Goal: Task Accomplishment & Management: Use online tool/utility

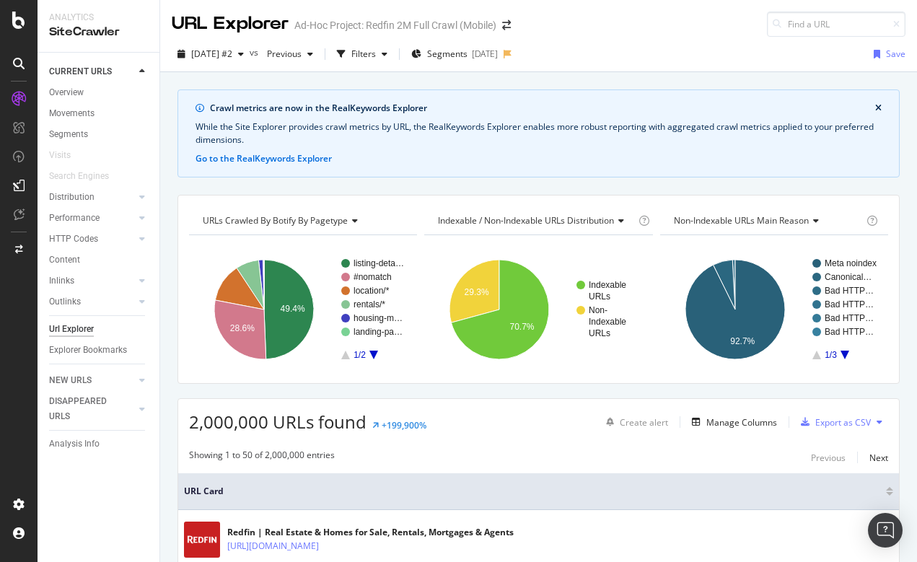
scroll to position [103, 0]
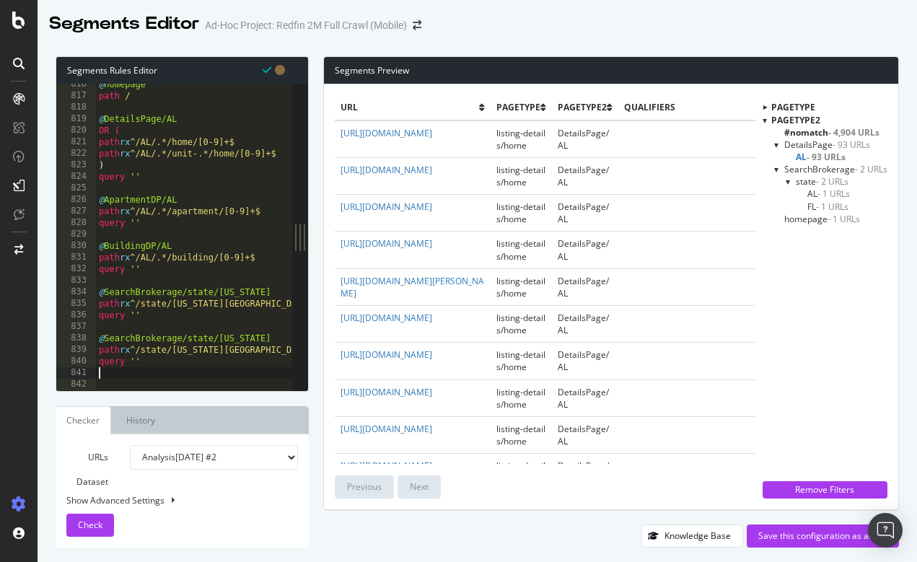
scroll to position [9411, 0]
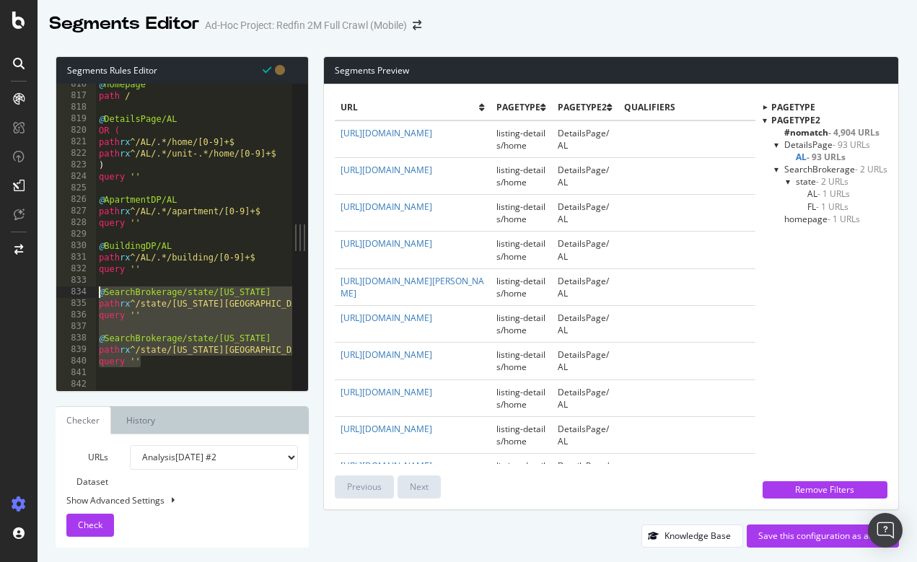
drag, startPoint x: 145, startPoint y: 360, endPoint x: 97, endPoint y: 292, distance: 82.9
type textarea "@SearchBrokerage/state/AL path rx ^/state/Alabama+$"
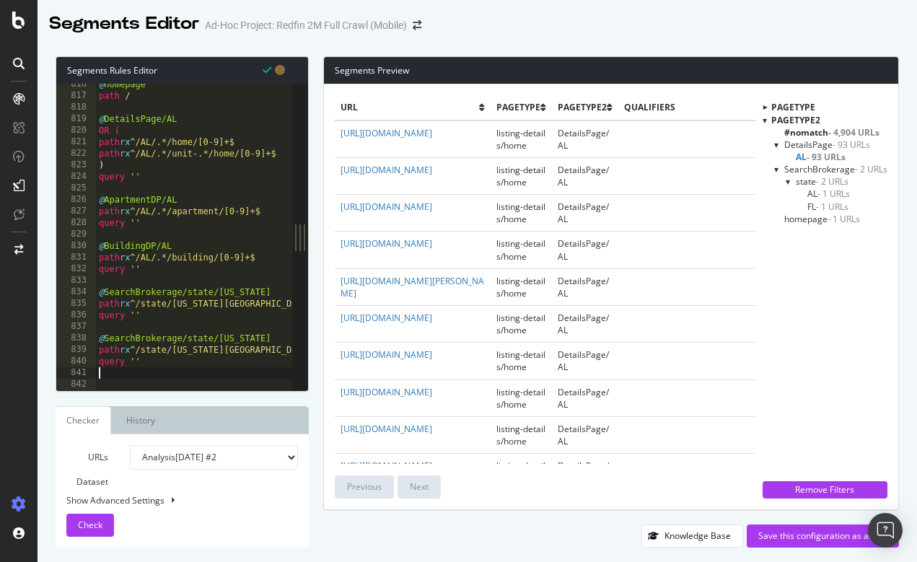
type textarea "query ''"
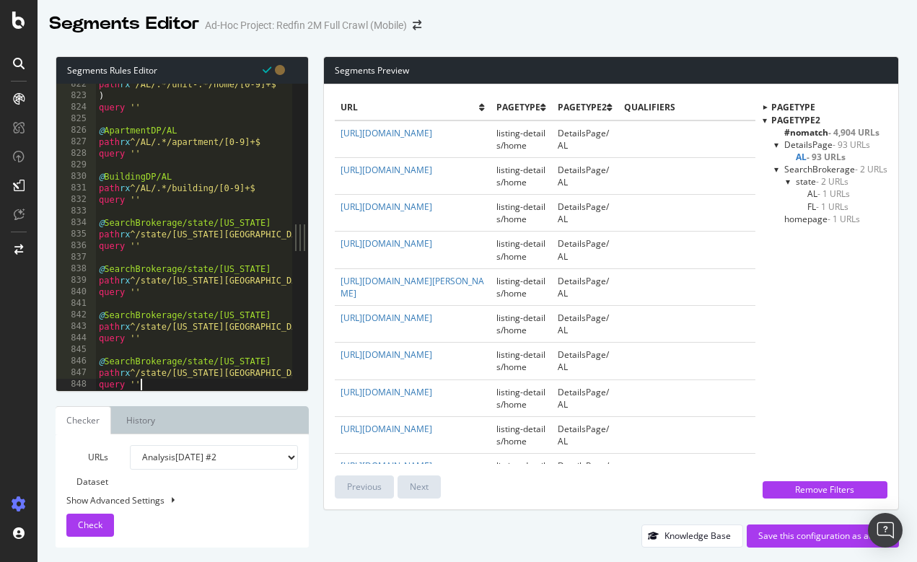
scroll to position [9481, 0]
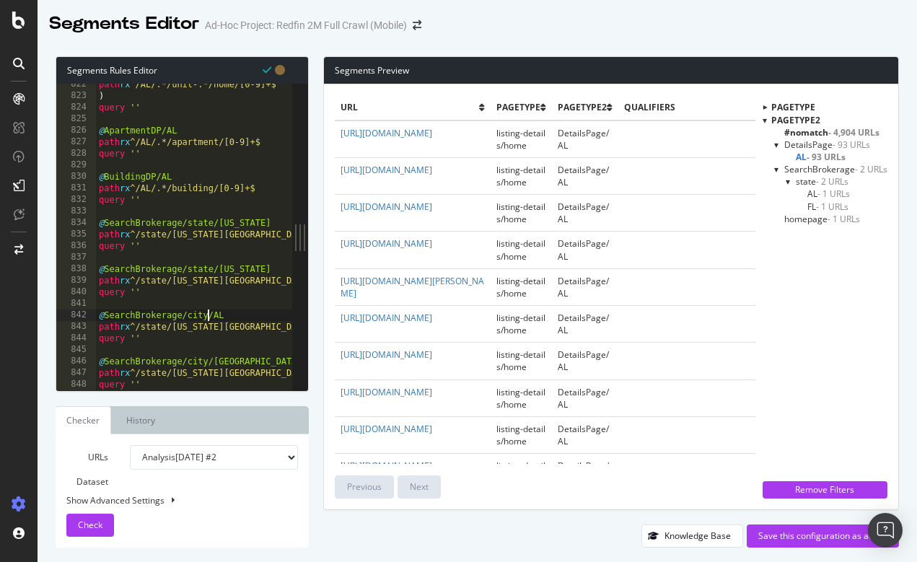
type textarea "path rx ^/city/.*/AL/"
paste textarea "Cursor at row 843"
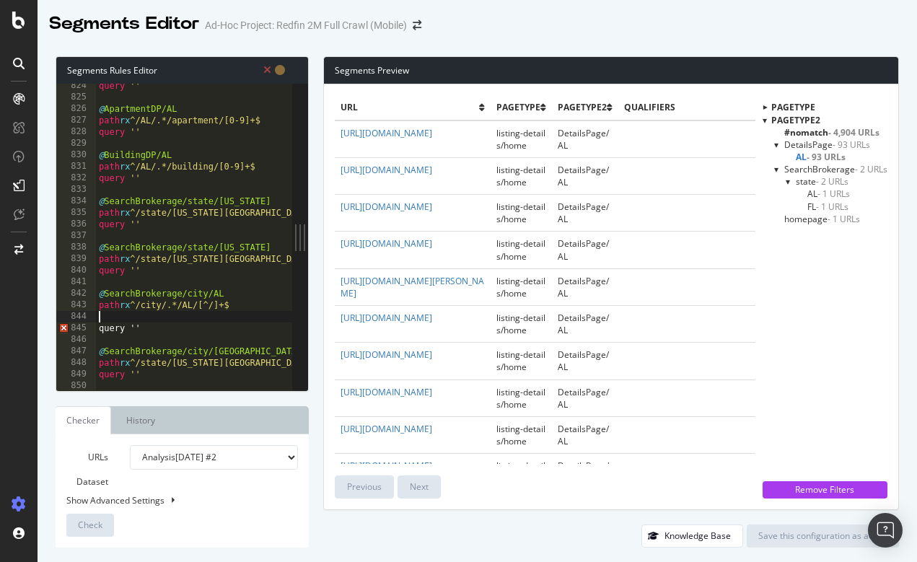
scroll to position [9504, 0]
drag, startPoint x: 140, startPoint y: 304, endPoint x: 242, endPoint y: 301, distance: 101.8
drag, startPoint x: 140, startPoint y: 359, endPoint x: 241, endPoint y: 359, distance: 101.0
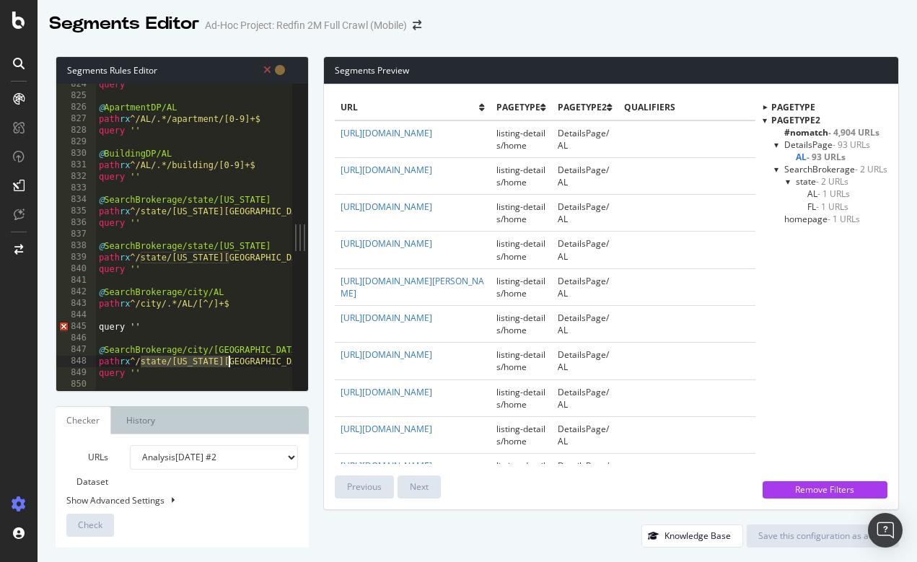
paste textarea "city/.*/AL/[^/]"
type textarea "path rx ^/city/.*/AL/[^/]+$"
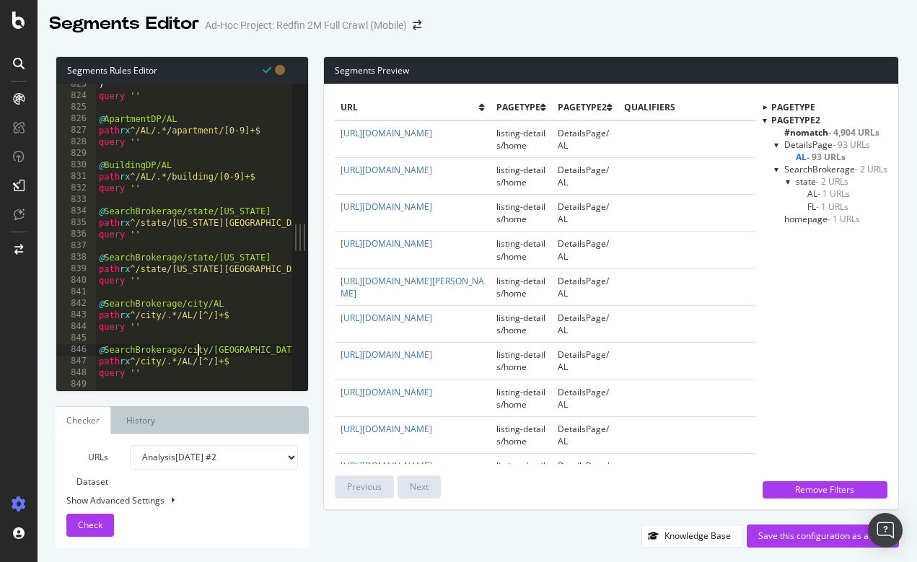
click at [90, 527] on span "Check" at bounding box center [90, 525] width 25 height 12
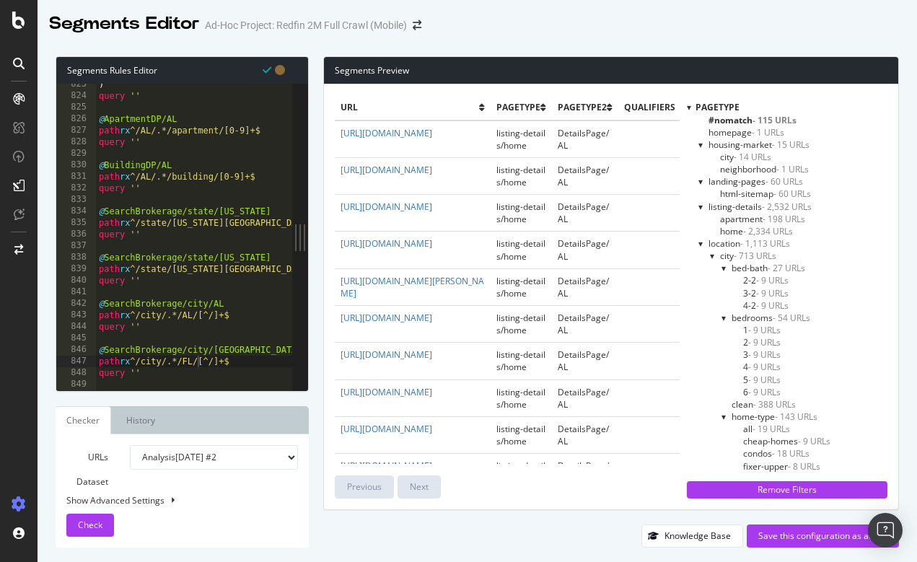
click at [687, 105] on div at bounding box center [689, 107] width 4 height 12
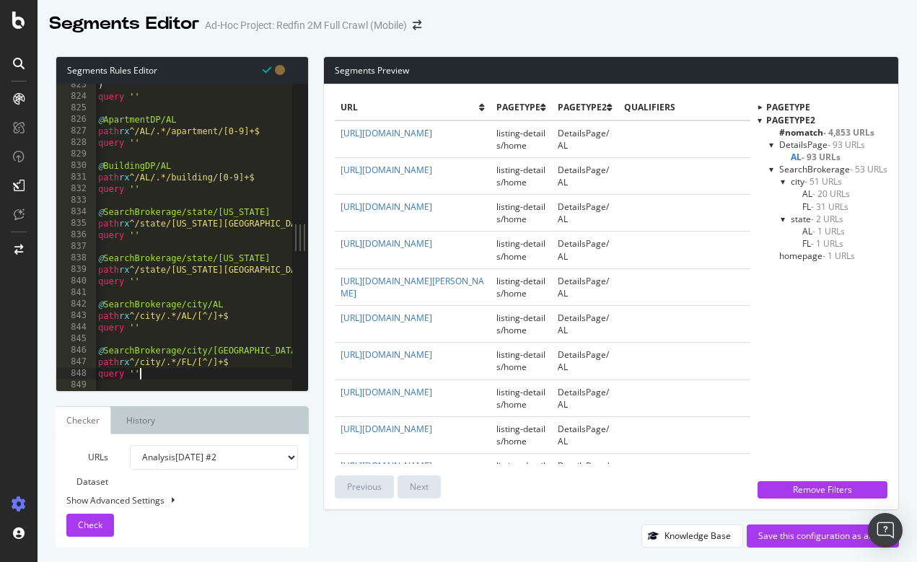
scroll to position [0, 3]
drag, startPoint x: 145, startPoint y: 328, endPoint x: 95, endPoint y: 307, distance: 54.7
click at [95, 307] on div "query '' 823 824 825 826 827 828 829 830 831 832 833 834 835 836 837 838 839 84…" at bounding box center [174, 237] width 236 height 307
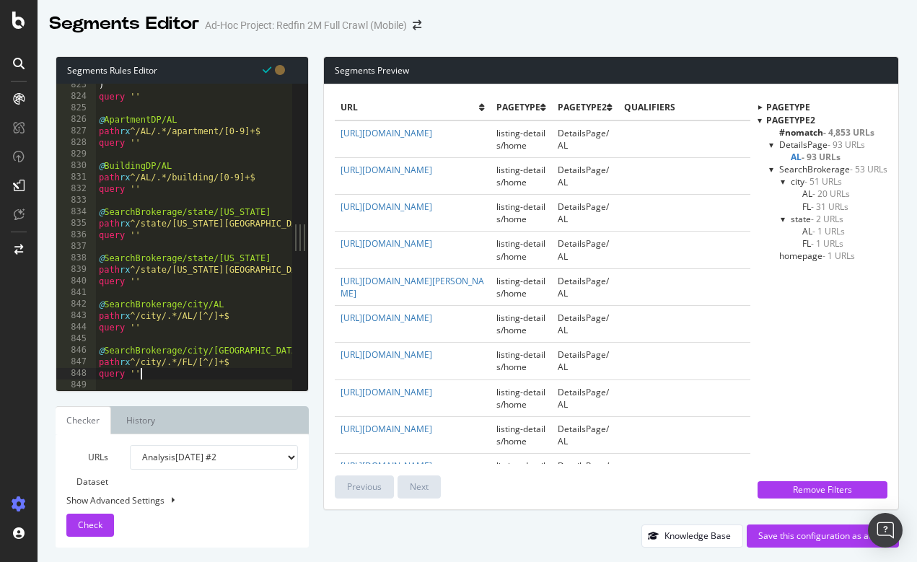
type textarea "query ''"
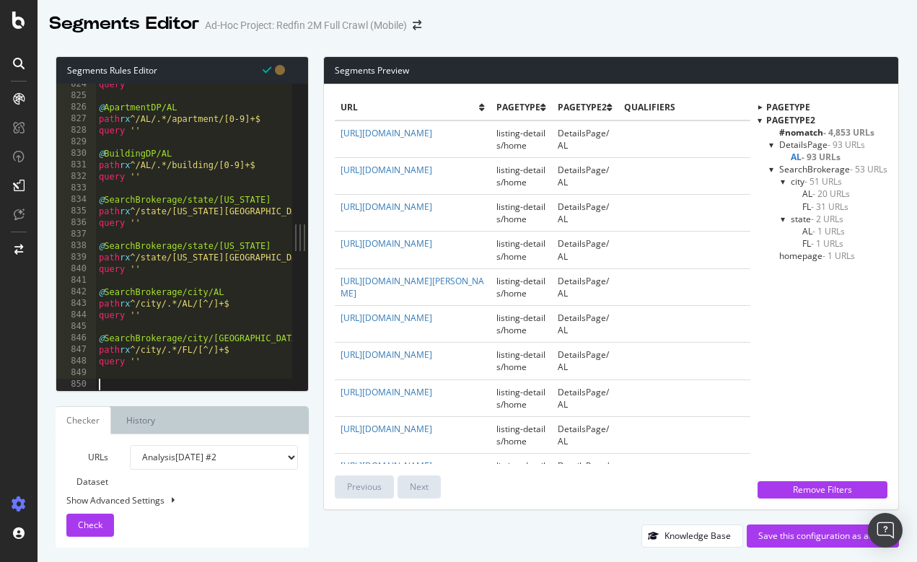
paste textarea "query ''"
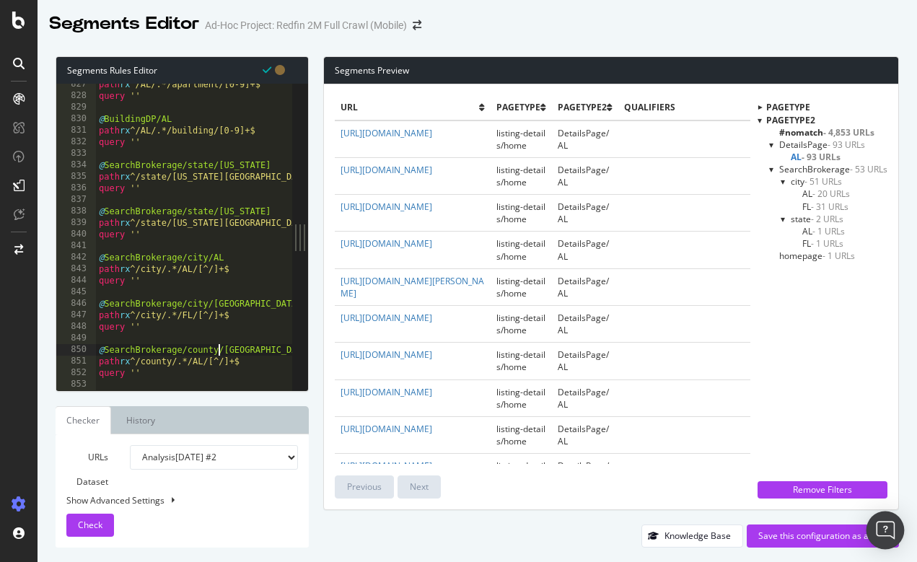
type textarea "@SearchBrokerage/county/AL"
click at [888, 532] on img "Open Intercom Messenger" at bounding box center [885, 530] width 19 height 19
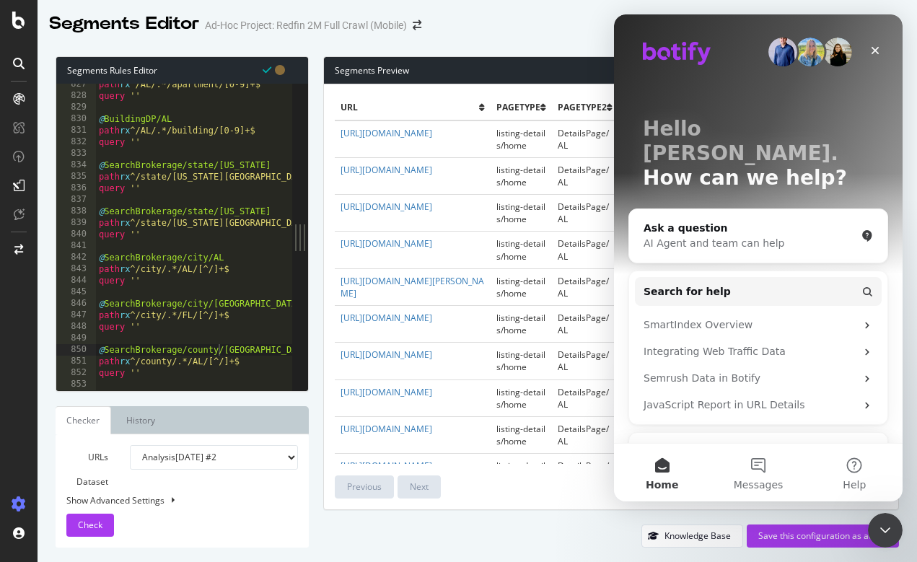
scroll to position [0, 0]
click at [757, 468] on button "Messages" at bounding box center [758, 473] width 96 height 58
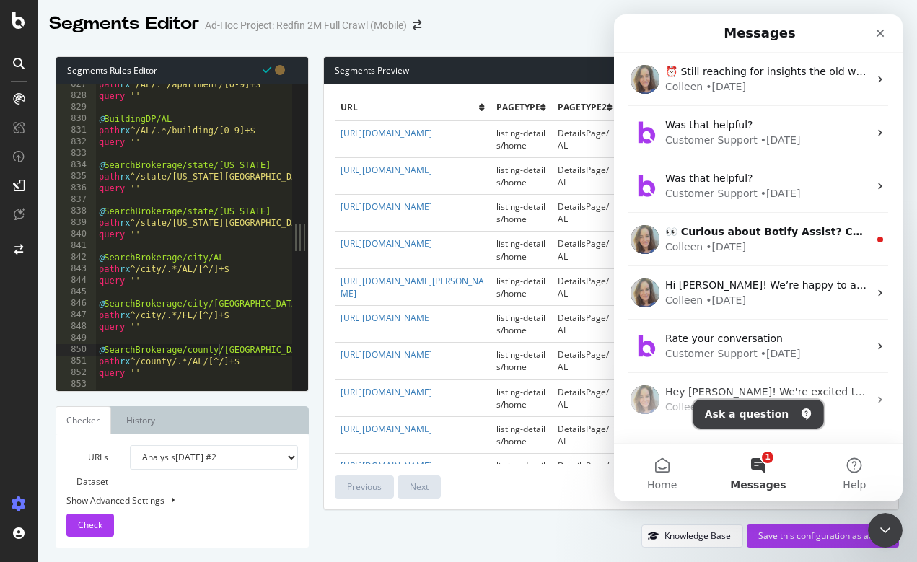
click at [736, 418] on button "Ask a question" at bounding box center [758, 414] width 131 height 29
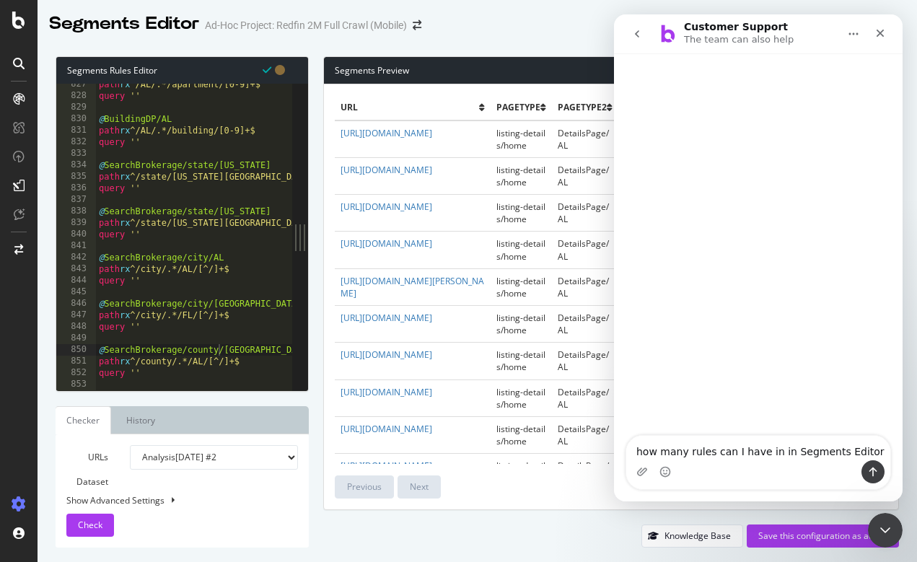
type textarea "how many rules can I have in in Segments Editor?"
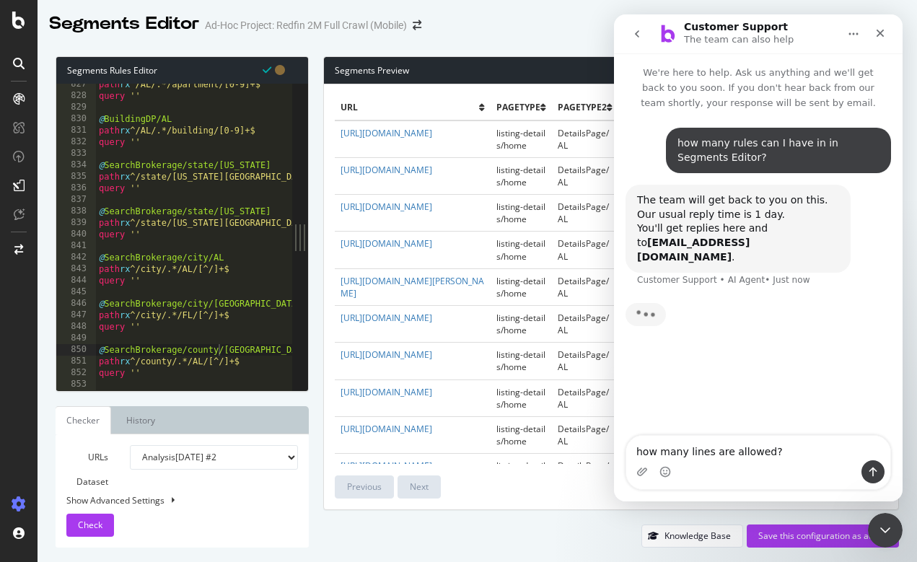
type textarea "how many lines are allowed?"
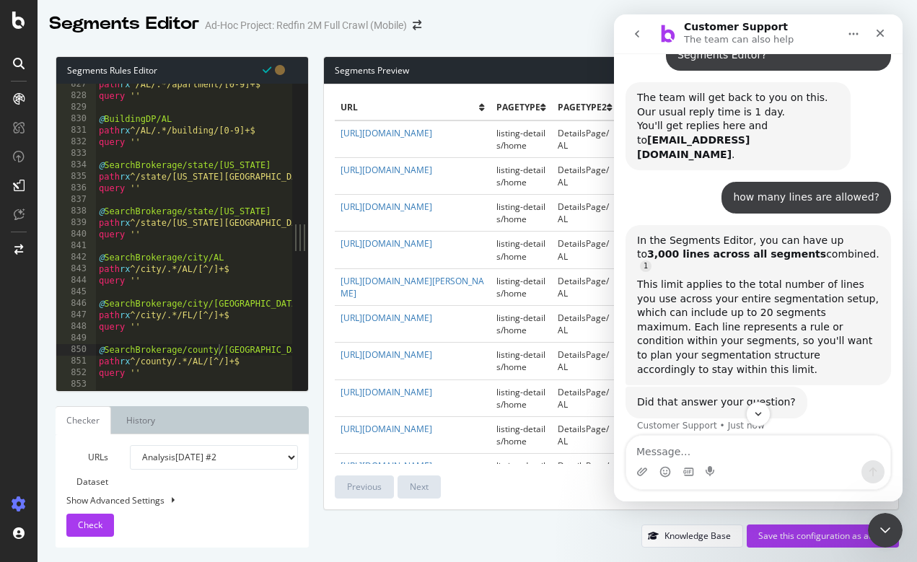
scroll to position [148, 0]
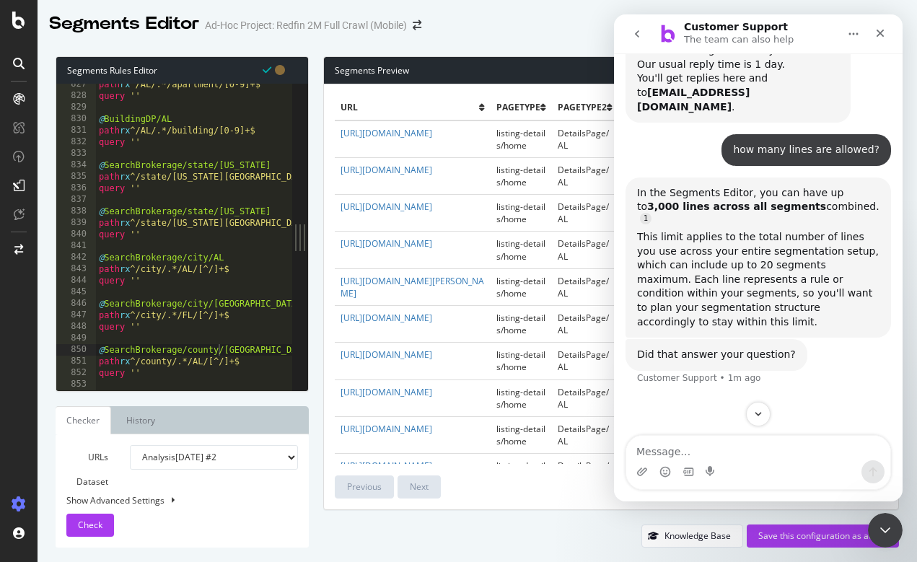
click at [878, 35] on icon "Close" at bounding box center [880, 34] width 8 height 8
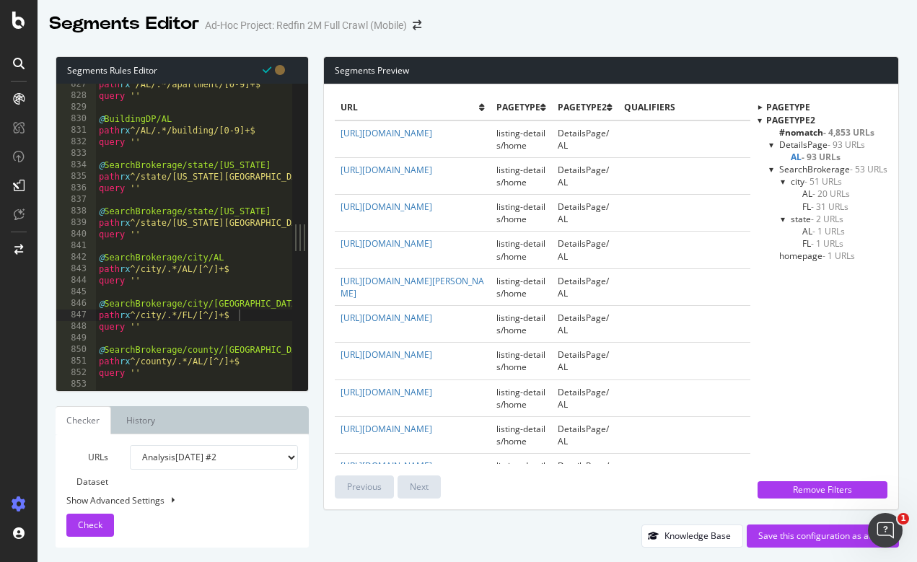
scroll to position [0, 0]
drag, startPoint x: 159, startPoint y: 374, endPoint x: 96, endPoint y: 354, distance: 65.9
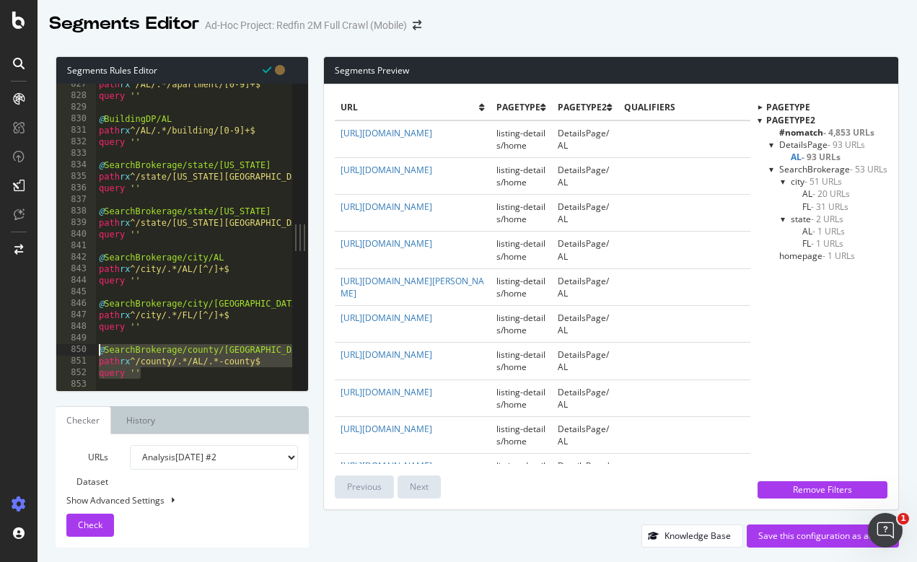
type textarea "@SearchBrokerage/county/AL path rx ^/county/.*/AL/.*-county$"
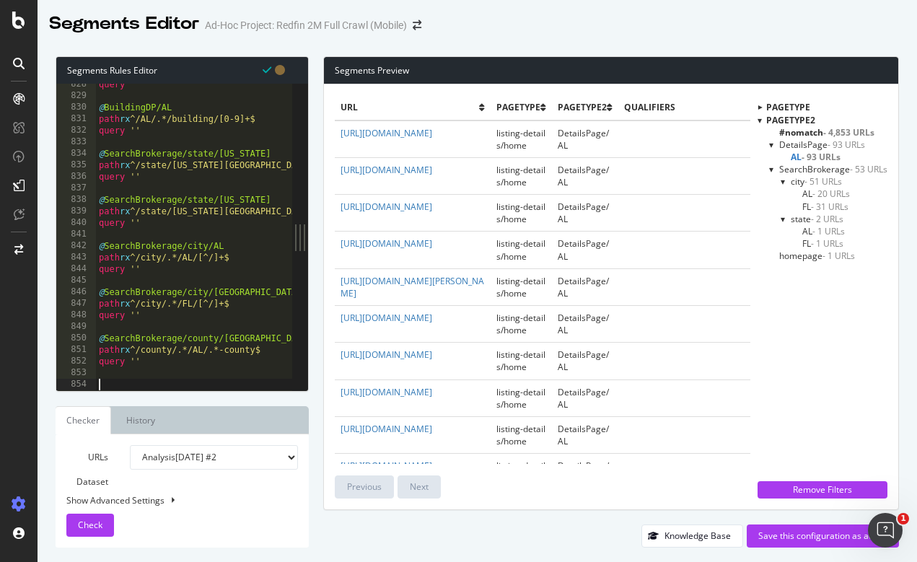
paste textarea "query ''"
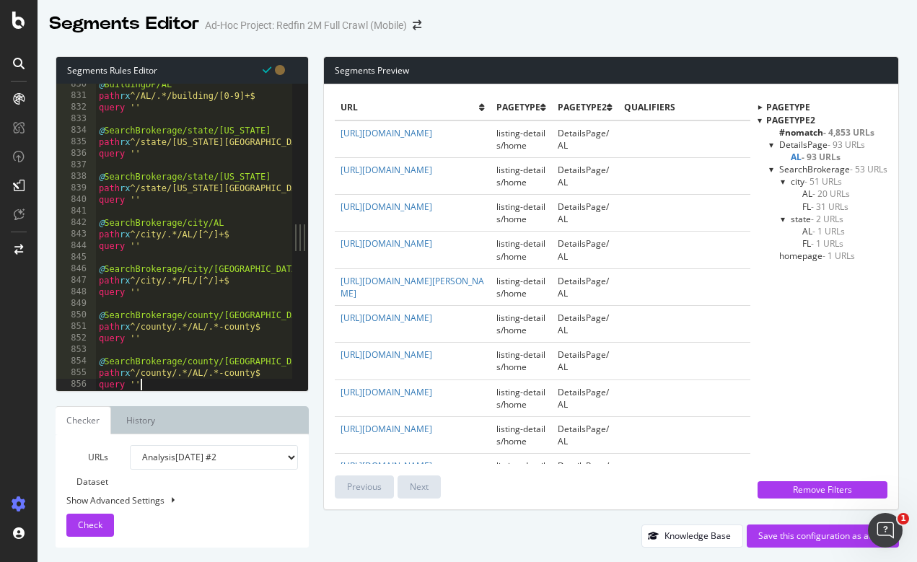
click at [89, 524] on span "Check" at bounding box center [90, 525] width 25 height 12
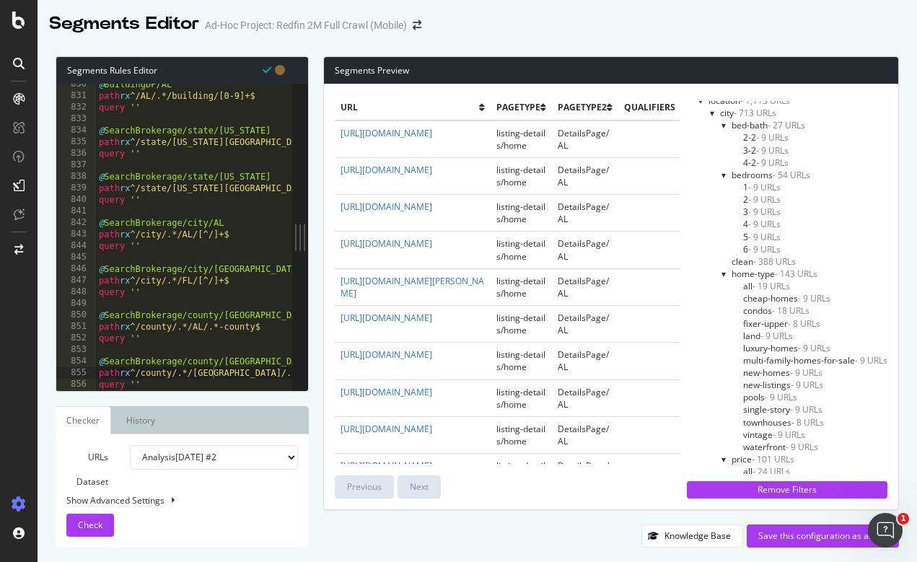
scroll to position [150, 0]
click at [724, 120] on div at bounding box center [724, 118] width 6 height 12
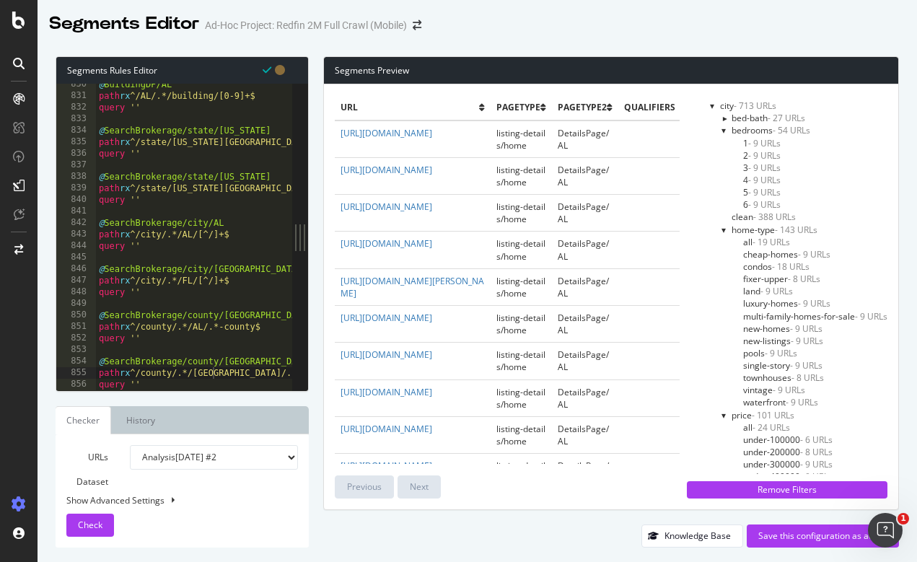
click at [712, 105] on div at bounding box center [713, 106] width 6 height 12
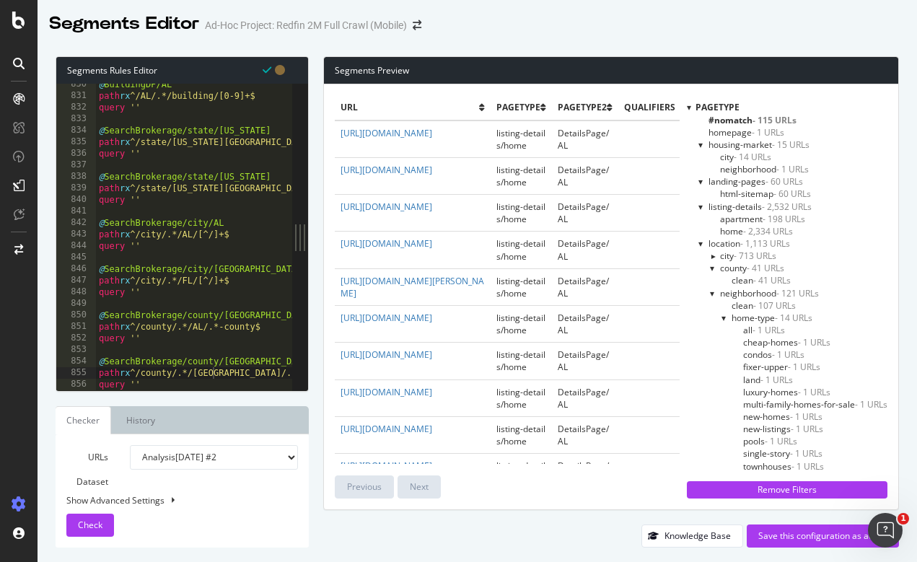
scroll to position [0, 0]
click at [687, 106] on div at bounding box center [689, 107] width 4 height 12
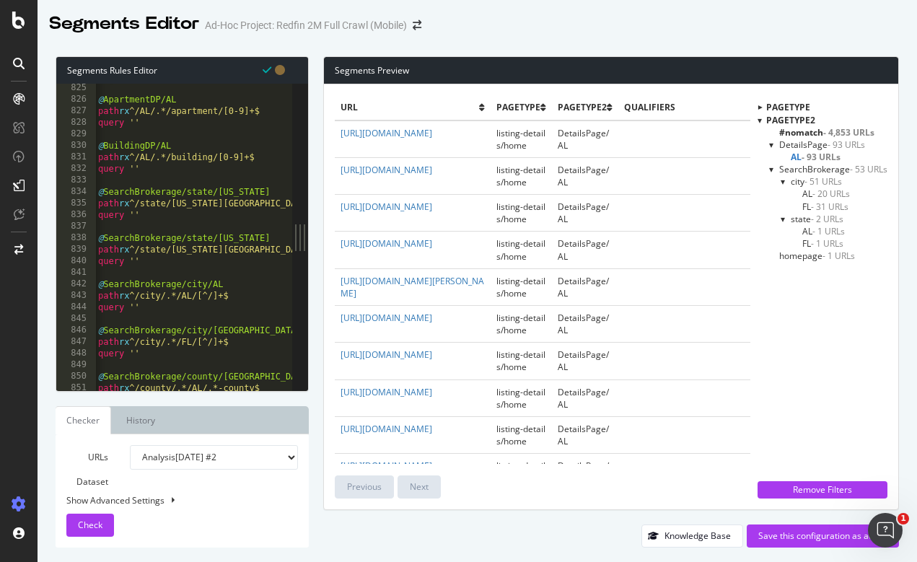
scroll to position [9573, 0]
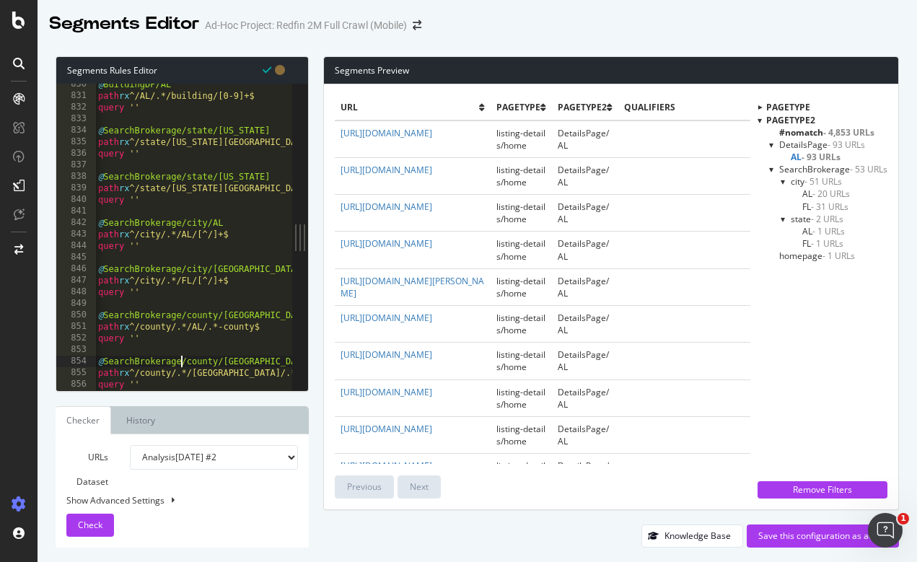
click at [97, 520] on span "Check" at bounding box center [90, 525] width 25 height 12
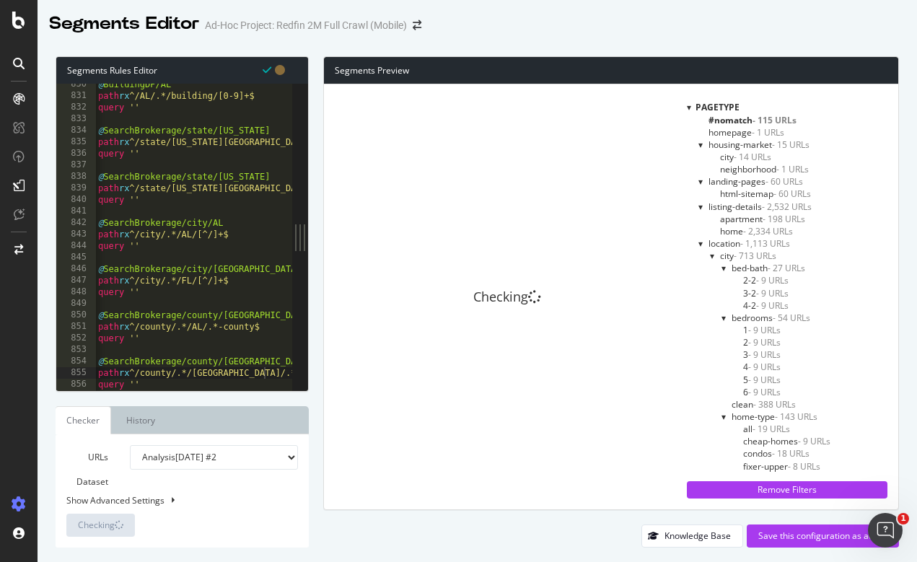
click at [688, 111] on div at bounding box center [689, 107] width 4 height 12
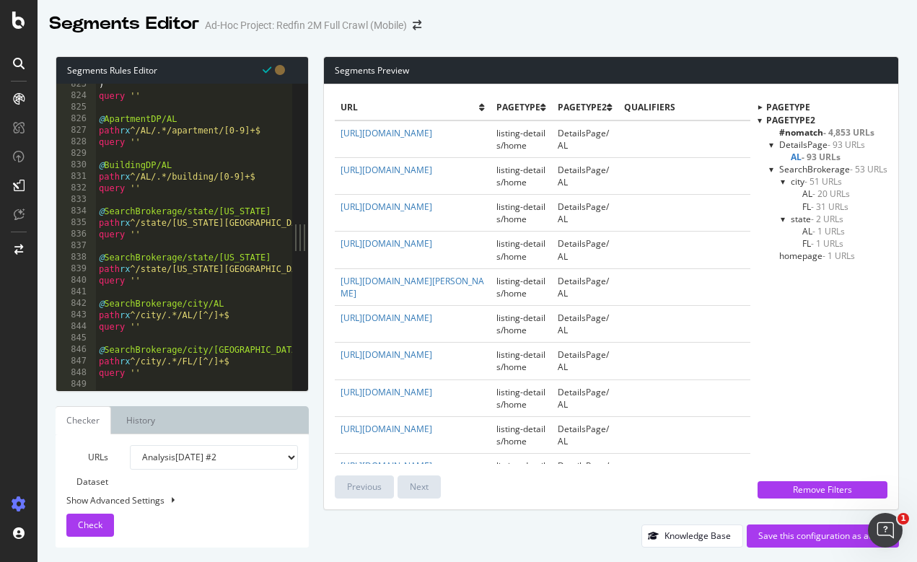
scroll to position [0, 0]
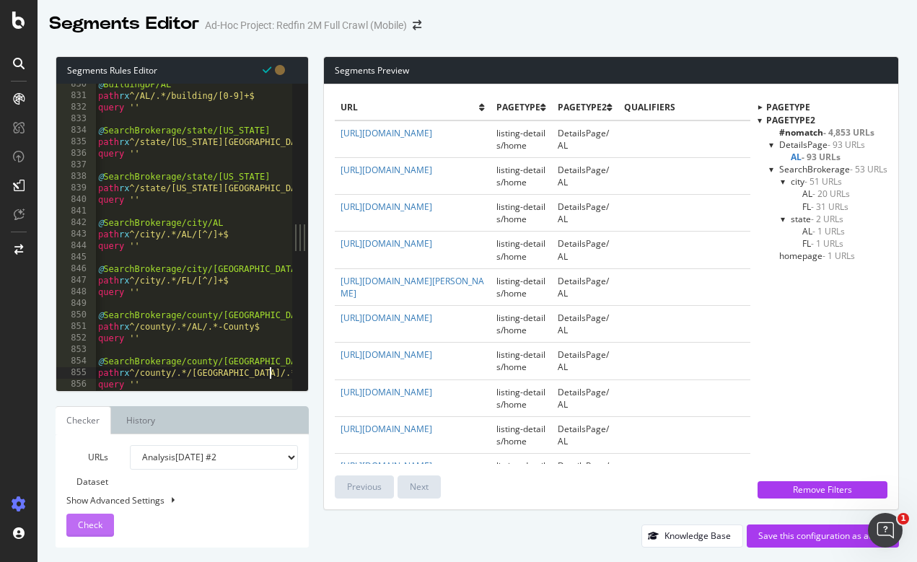
type textarea "path rx ^/county/.*/FL/.*-County$"
click at [100, 528] on span "Check" at bounding box center [90, 525] width 25 height 12
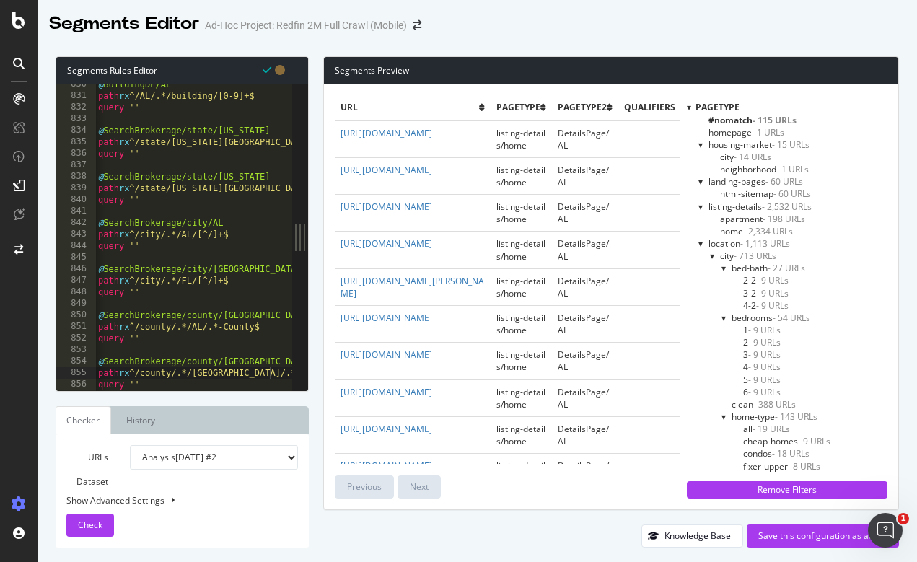
click at [687, 107] on div at bounding box center [689, 107] width 4 height 12
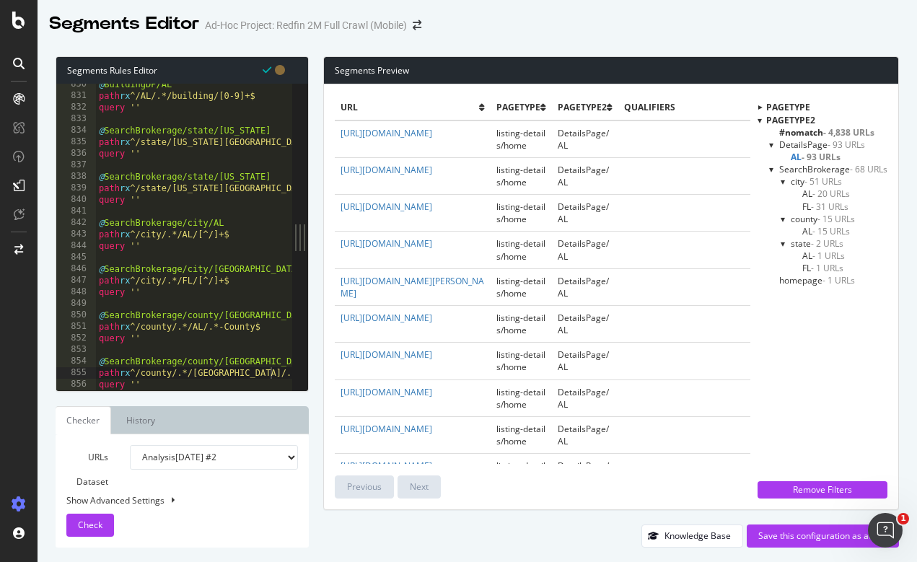
scroll to position [9573, 0]
click at [170, 383] on div at bounding box center [194, 384] width 196 height 14
click at [139, 380] on div at bounding box center [194, 384] width 196 height 14
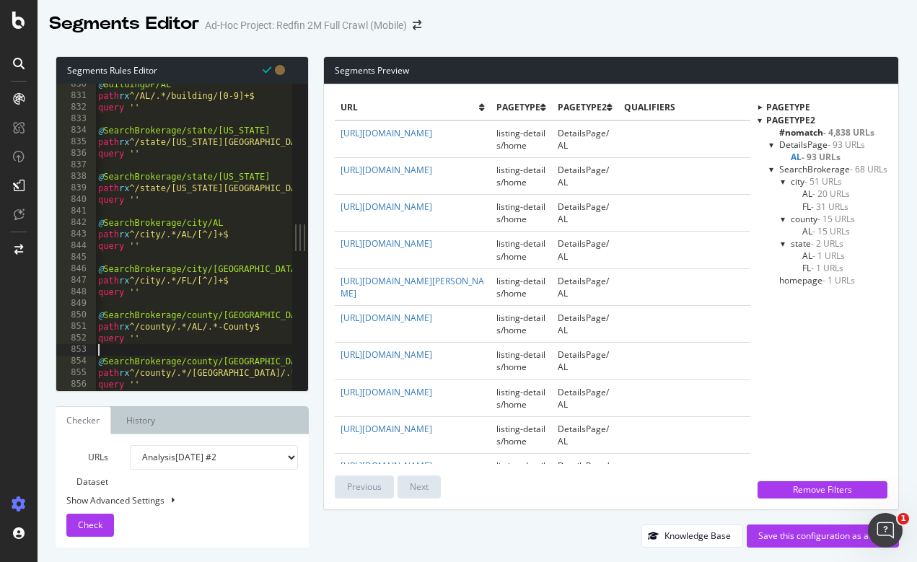
click at [169, 382] on div at bounding box center [194, 384] width 196 height 14
click at [150, 379] on div at bounding box center [194, 384] width 196 height 14
click at [146, 392] on div "Segments Rules Editor 830 831 832 833 834 835 836 837 838 839 840 841 842 843 8…" at bounding box center [182, 301] width 253 height 491
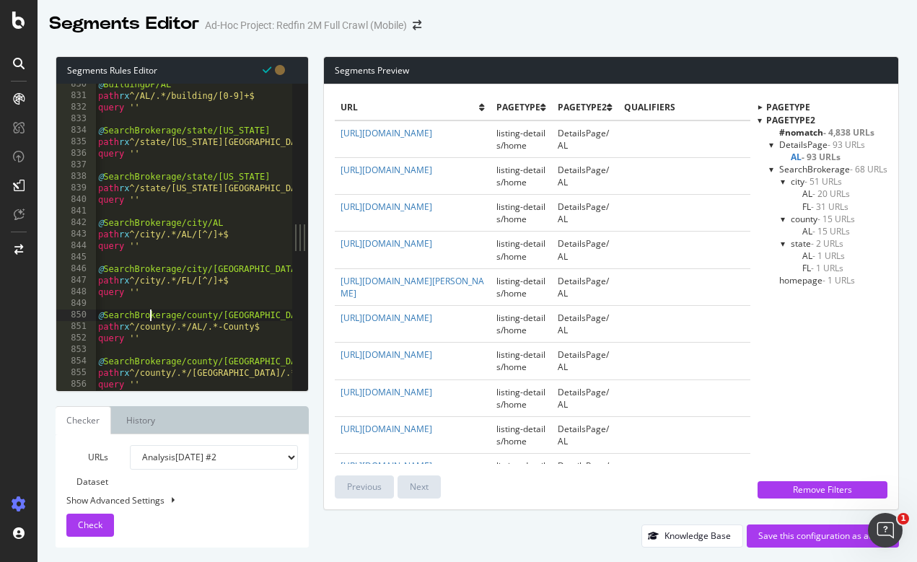
type textarea "query ''"
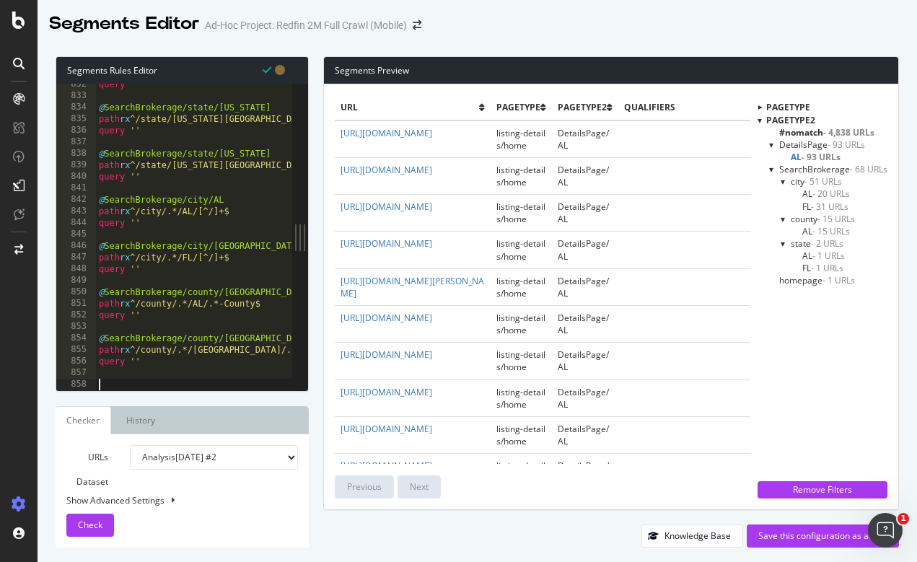
scroll to position [9597, 0]
drag, startPoint x: 144, startPoint y: 362, endPoint x: 95, endPoint y: 341, distance: 53.3
click at [95, 341] on div "832 833 834 835 836 837 838 839 840 841 842 843 844 845 846 847 848 849 850 851…" at bounding box center [174, 237] width 236 height 307
type textarea "@SearchBrokerage/county/FL path rx ^/county/.*/FL/.*-County$"
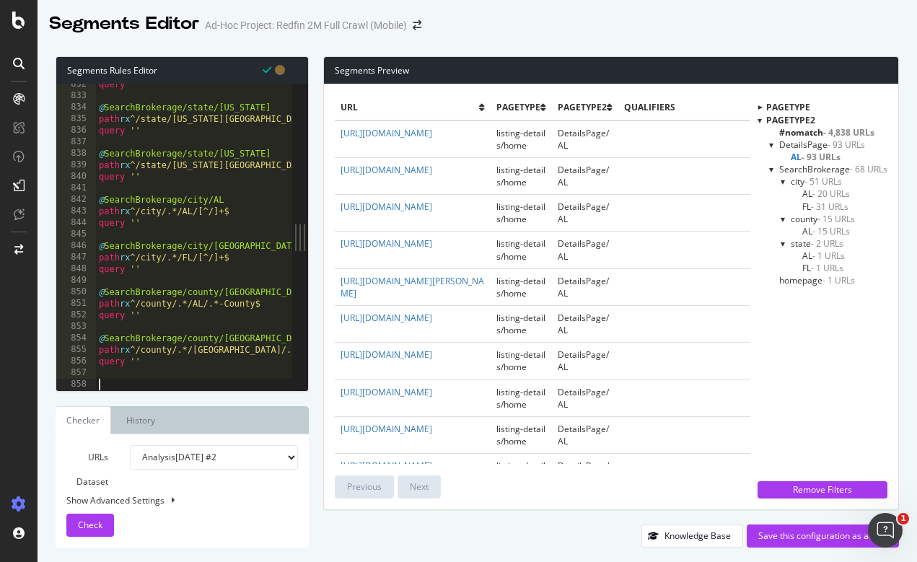
paste textarea "query ''"
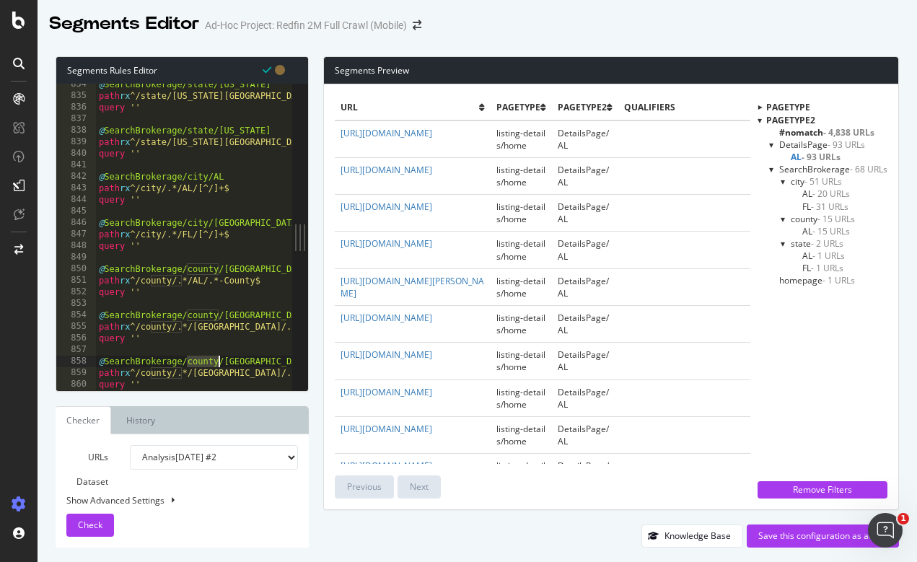
drag, startPoint x: 188, startPoint y: 361, endPoint x: 217, endPoint y: 361, distance: 28.9
paste textarea "neighborhood"
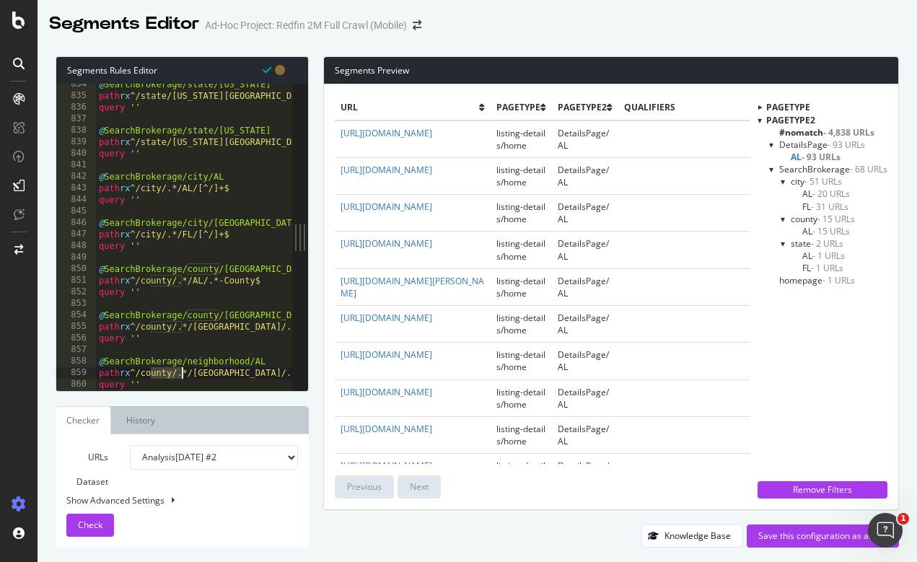
drag, startPoint x: 151, startPoint y: 371, endPoint x: 181, endPoint y: 374, distance: 29.8
paste textarea "neighborhood"
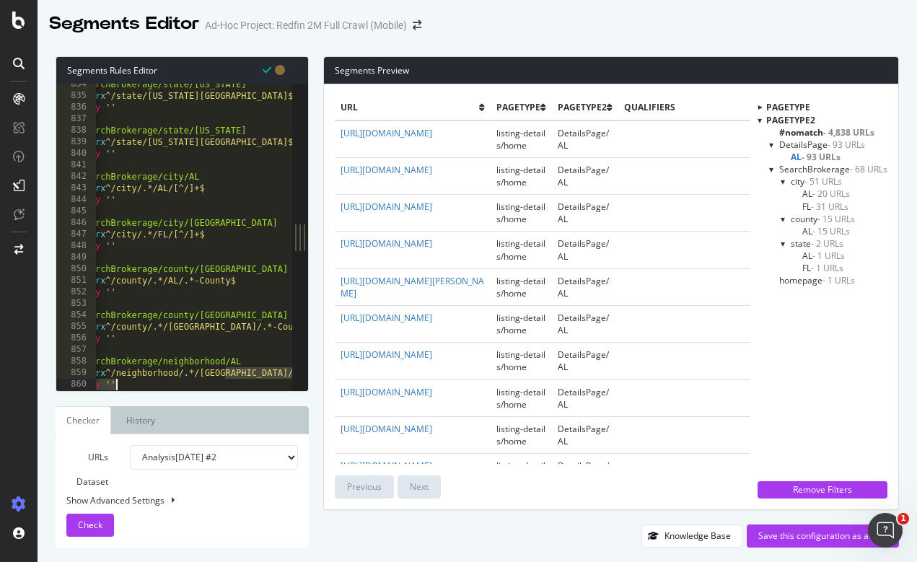
drag, startPoint x: 249, startPoint y: 372, endPoint x: 326, endPoint y: 379, distance: 77.5
click at [326, 379] on div "Segments Rules Editor path rx ^/neighborhood/.*/FL/.*-County$ 834 835 836 837 8…" at bounding box center [477, 302] width 879 height 520
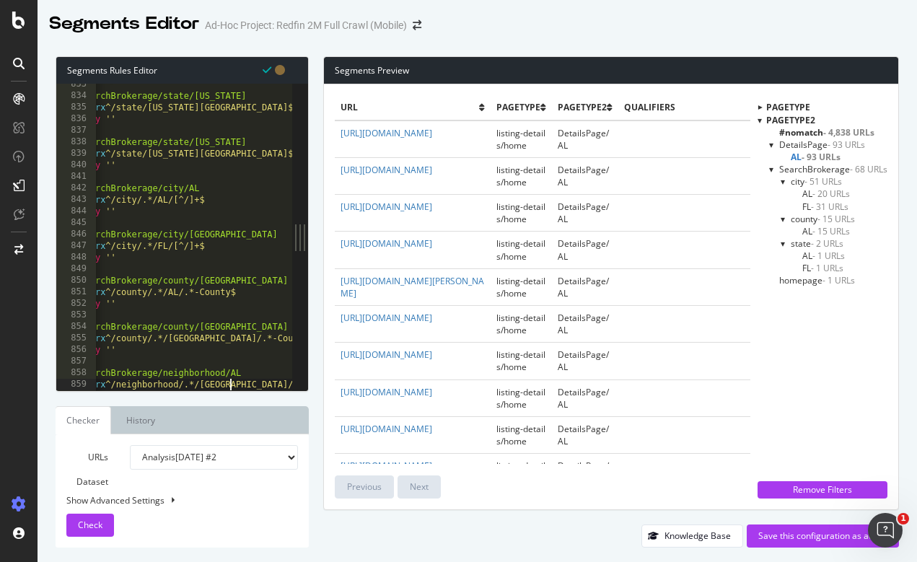
scroll to position [0, 13]
drag, startPoint x: 179, startPoint y: 198, endPoint x: 232, endPoint y: 198, distance: 53.4
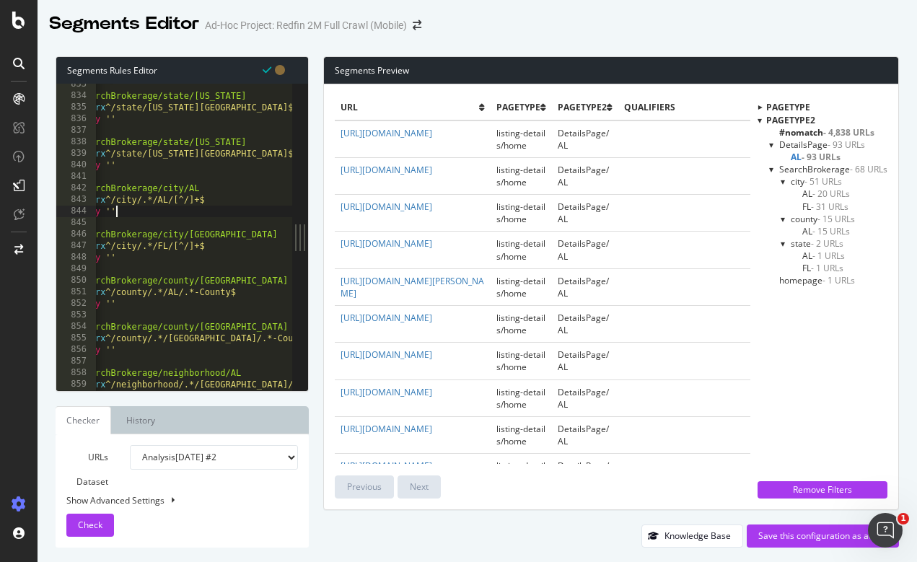
scroll to position [0, 3]
drag, startPoint x: 183, startPoint y: 198, endPoint x: 250, endPoint y: 199, distance: 67.1
paste textarea "[^/]+$"
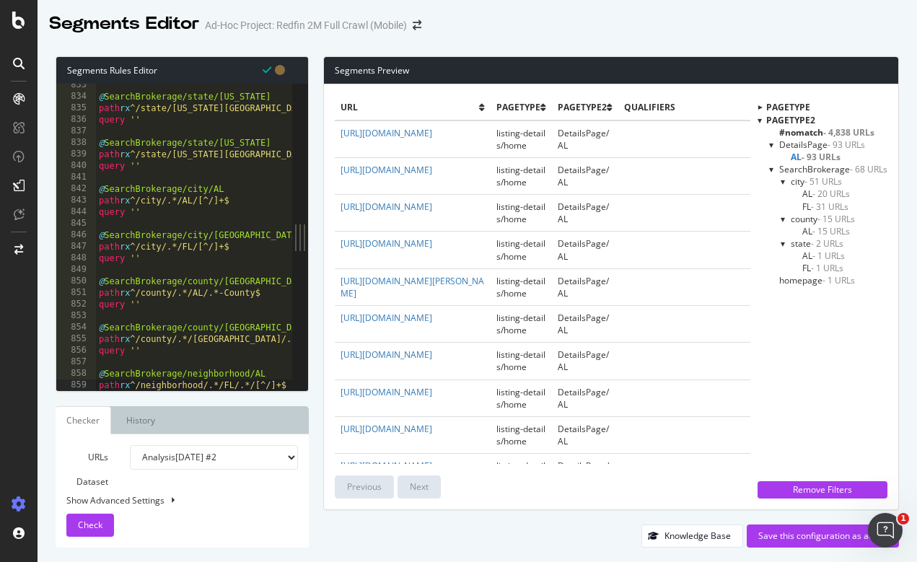
scroll to position [9608, 0]
click at [95, 527] on span "Check" at bounding box center [90, 525] width 25 height 12
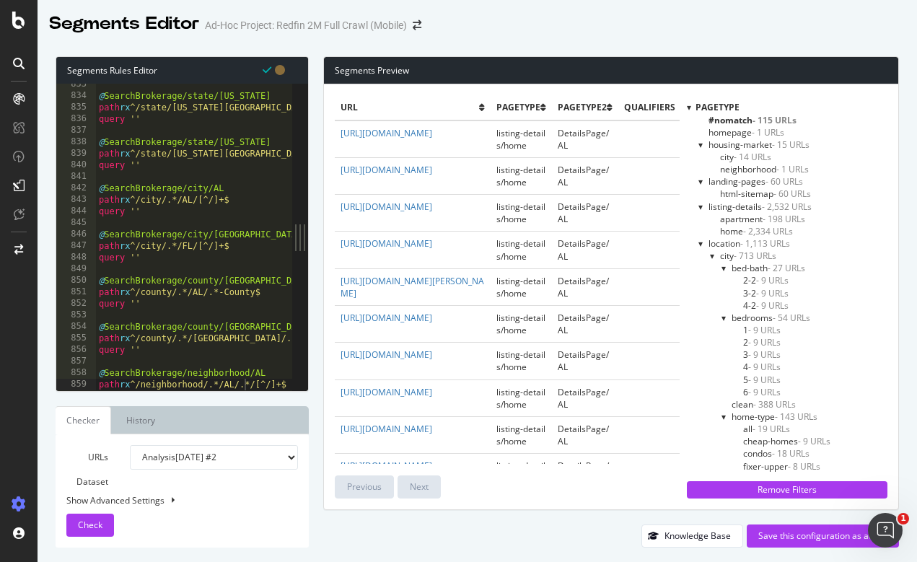
click at [687, 108] on div at bounding box center [689, 107] width 4 height 12
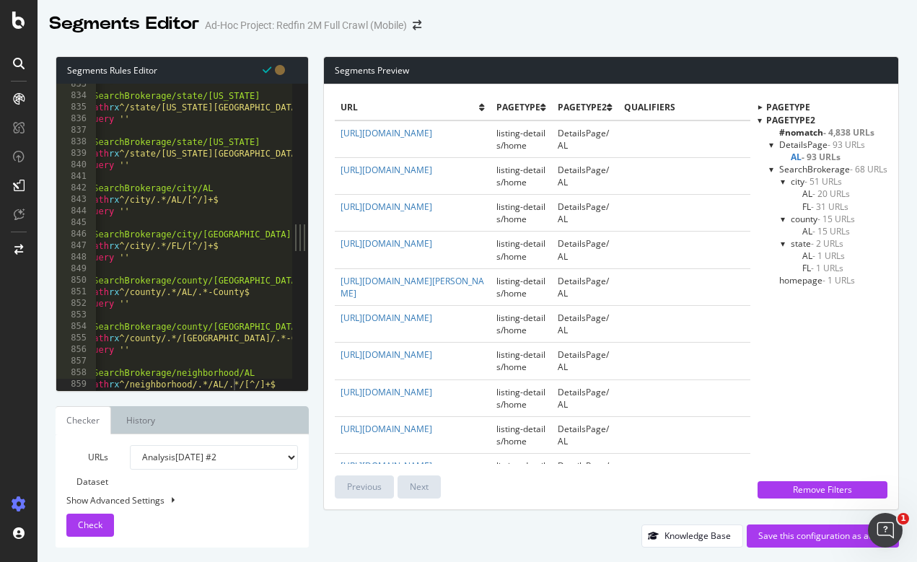
scroll to position [0, 0]
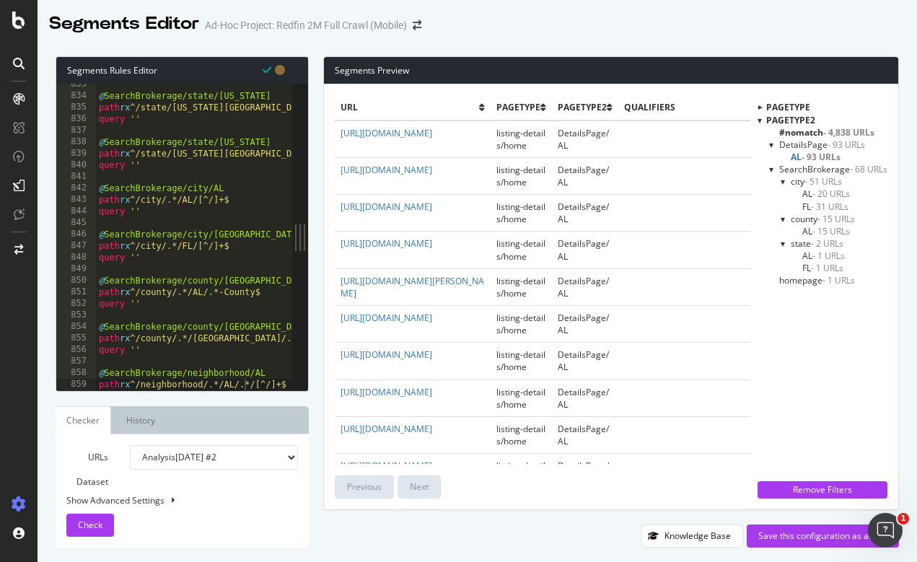
click at [286, 380] on div at bounding box center [194, 384] width 196 height 14
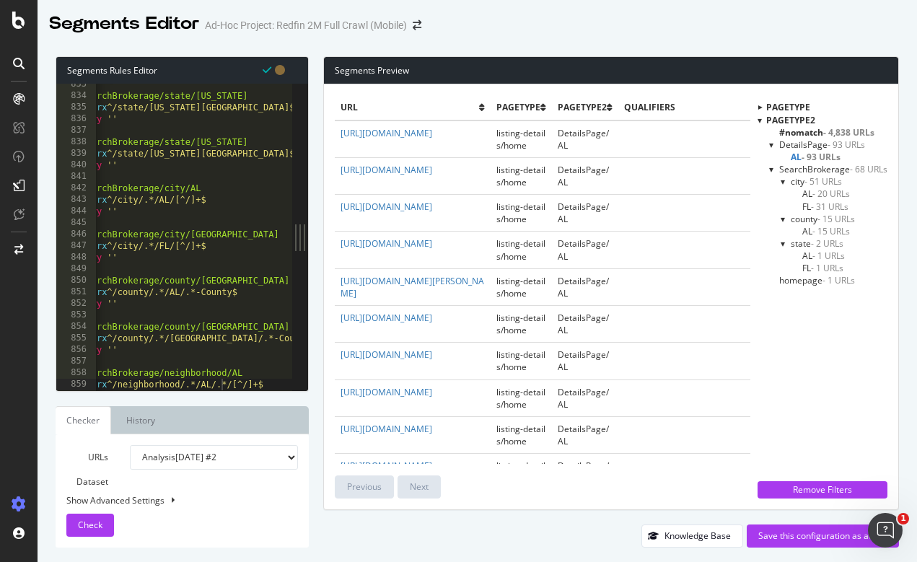
scroll to position [0, 24]
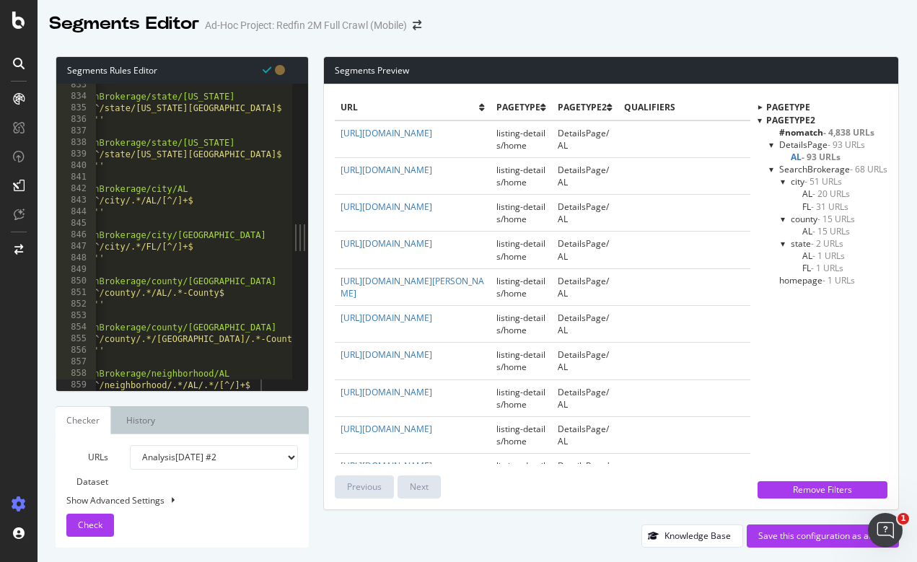
scroll to position [9608, 0]
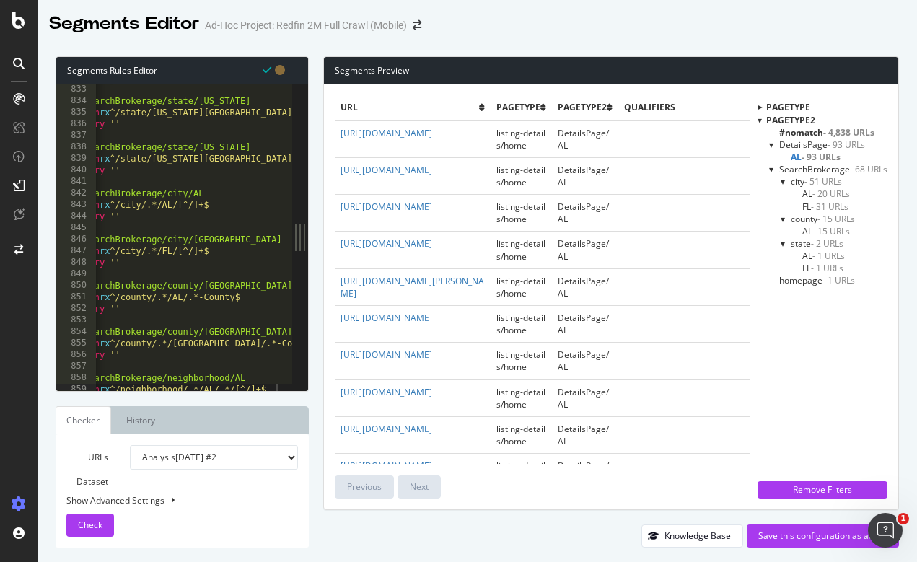
scroll to position [0, 20]
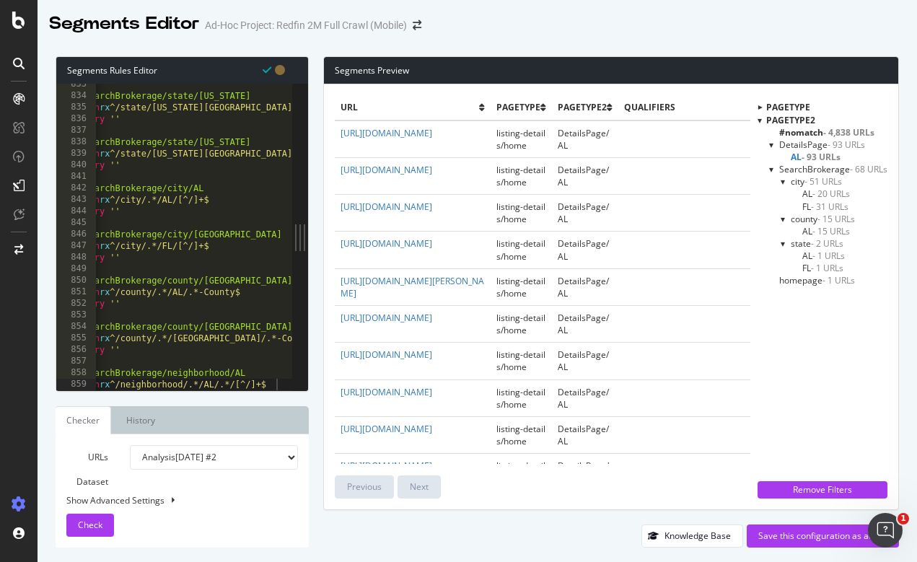
click at [278, 383] on div at bounding box center [194, 384] width 196 height 14
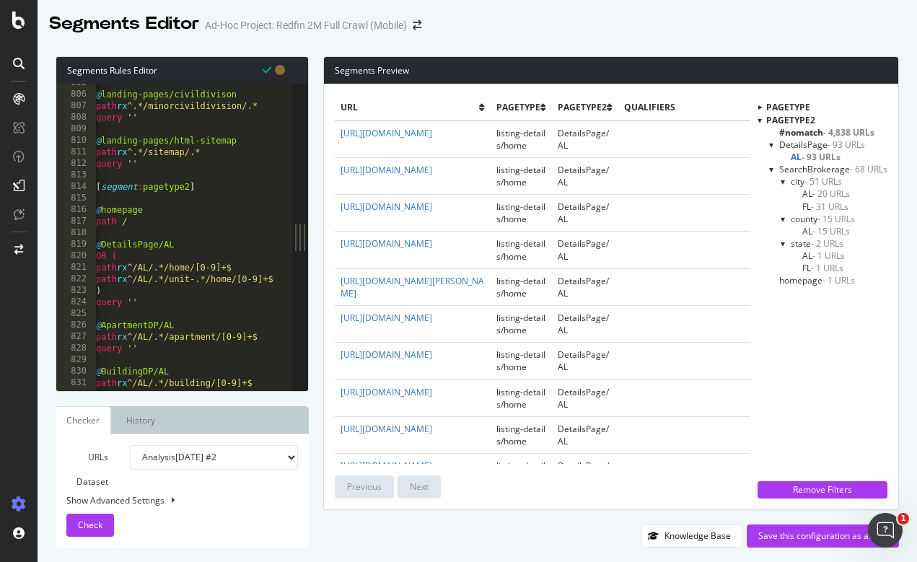
scroll to position [0, 0]
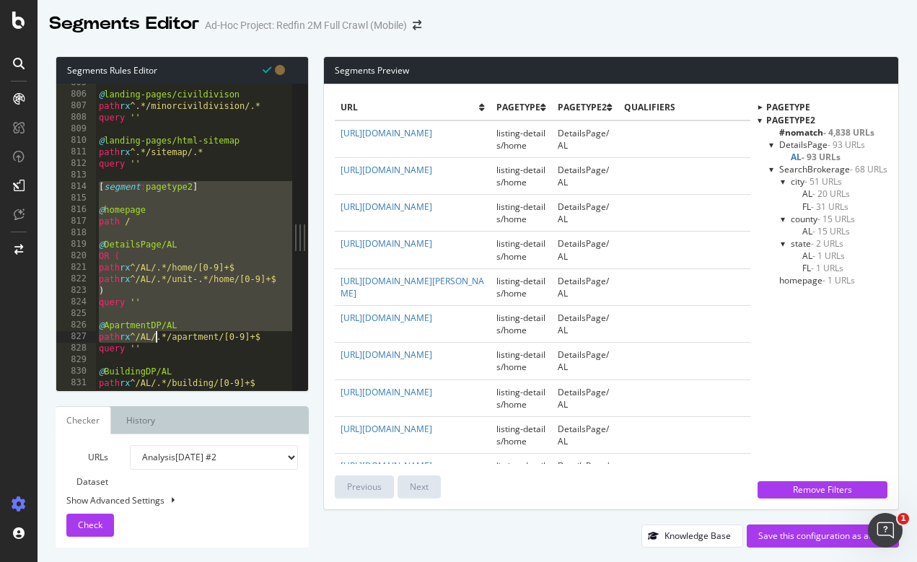
drag, startPoint x: 96, startPoint y: 185, endPoint x: 158, endPoint y: 334, distance: 161.7
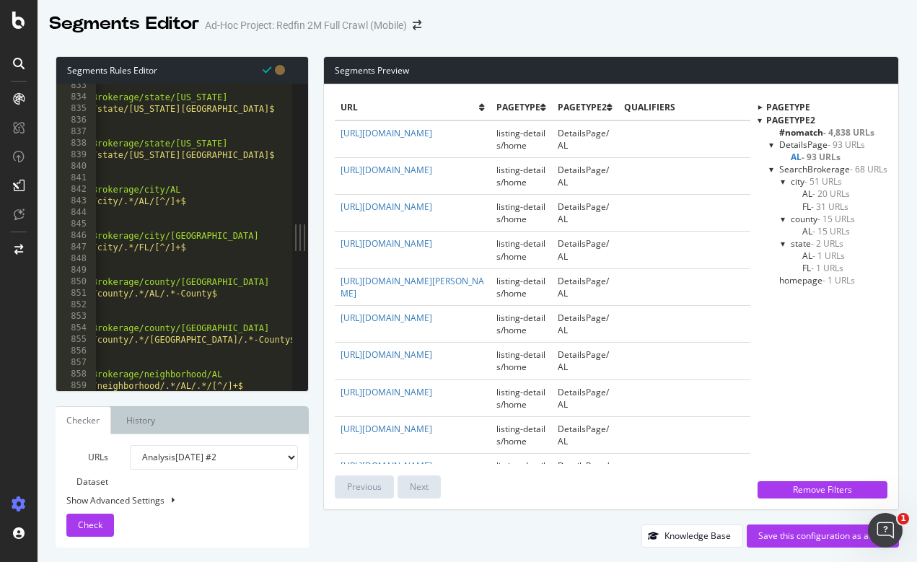
click at [259, 385] on div at bounding box center [194, 384] width 196 height 14
click at [254, 386] on div at bounding box center [194, 384] width 196 height 14
drag, startPoint x: 256, startPoint y: 383, endPoint x: 181, endPoint y: 312, distance: 103.1
click at [181, 312] on div "@ApartmentDP/AL path rx ^/AL/.*/apartment/[0-9]+$ 833 834 835 836 837 838 839 8…" at bounding box center [174, 237] width 236 height 307
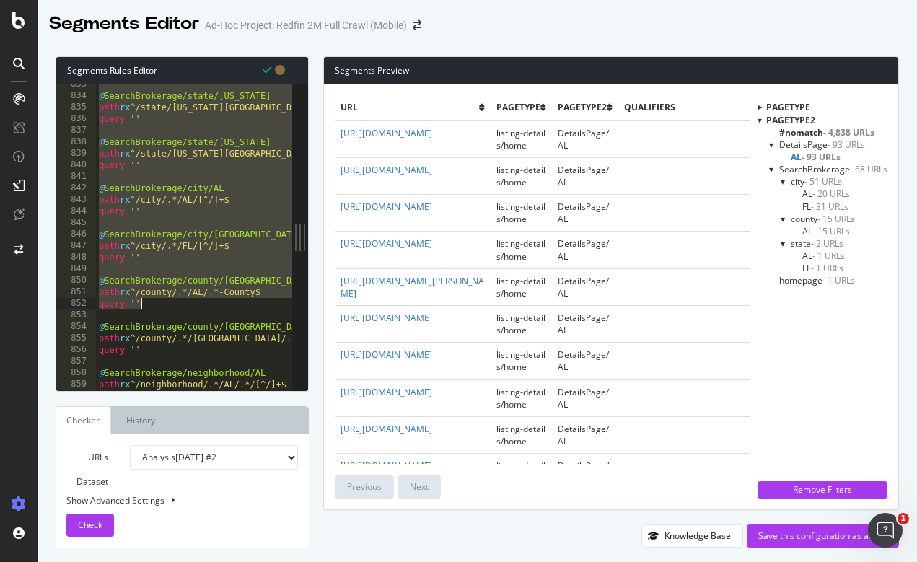
click at [283, 384] on div at bounding box center [194, 384] width 196 height 14
type textarea "@SearchBrokerage/neighborhood/AL path rx ^/neighborhood/.*/AL/.*/[^/]+$"
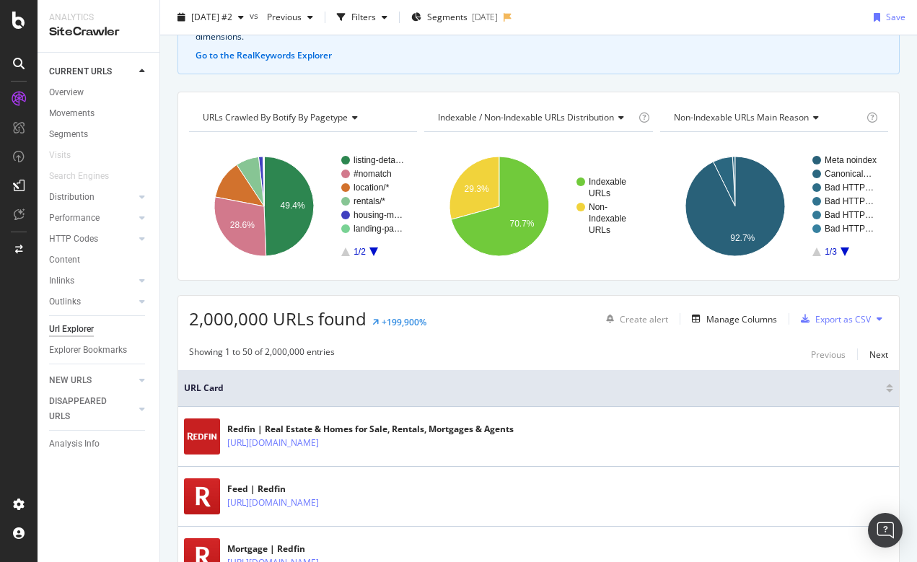
scroll to position [116, 0]
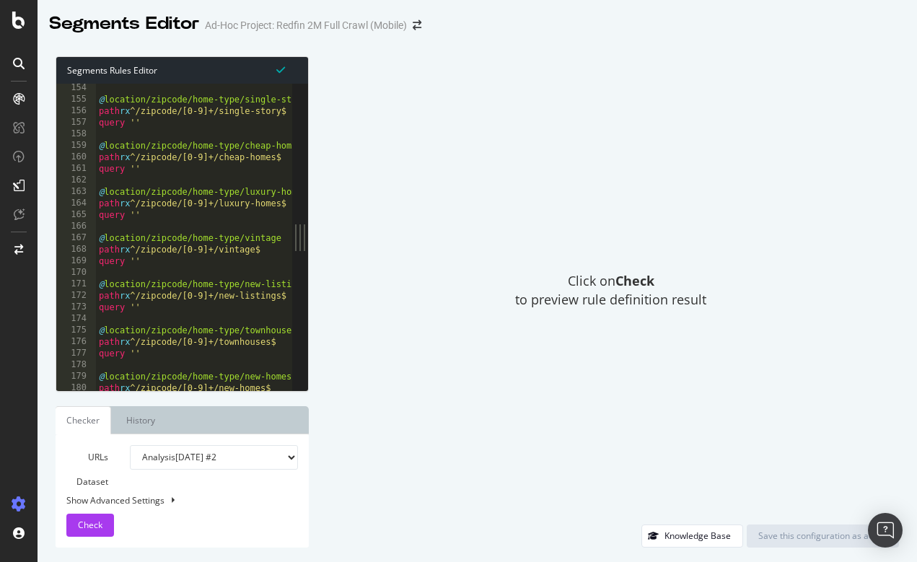
scroll to position [9066, 0]
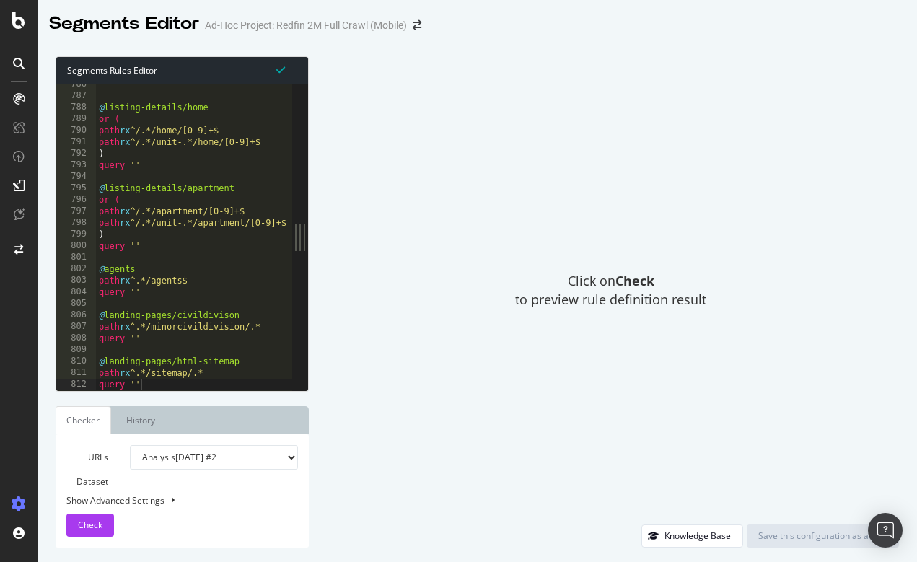
type textarea "query ''"
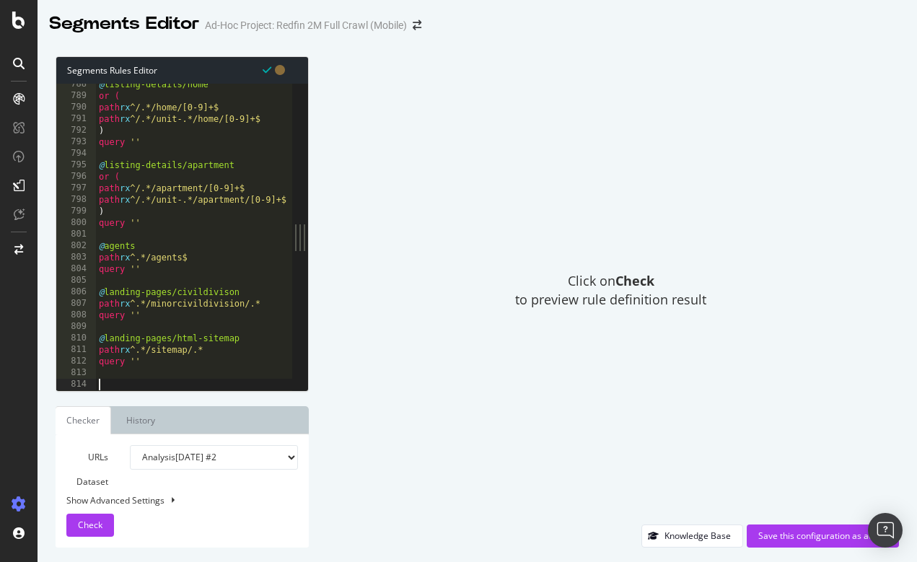
paste textarea "path rx ^/neighborhood/.*/AL/.*/[^/]+$"
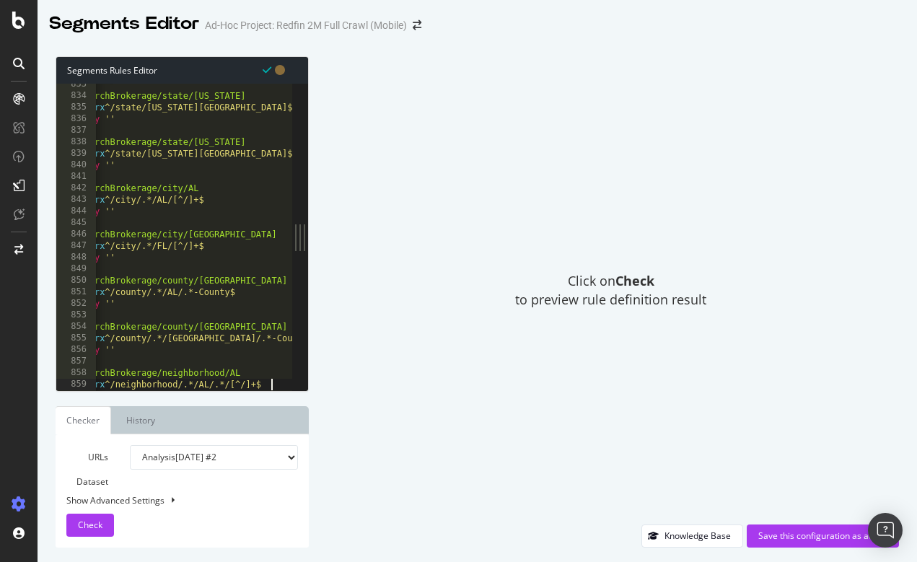
scroll to position [0, 25]
click at [238, 382] on div at bounding box center [194, 384] width 196 height 14
click at [276, 384] on div at bounding box center [194, 384] width 196 height 14
drag, startPoint x: 235, startPoint y: 383, endPoint x: 284, endPoint y: 383, distance: 49.1
click at [284, 383] on div at bounding box center [194, 384] width 196 height 14
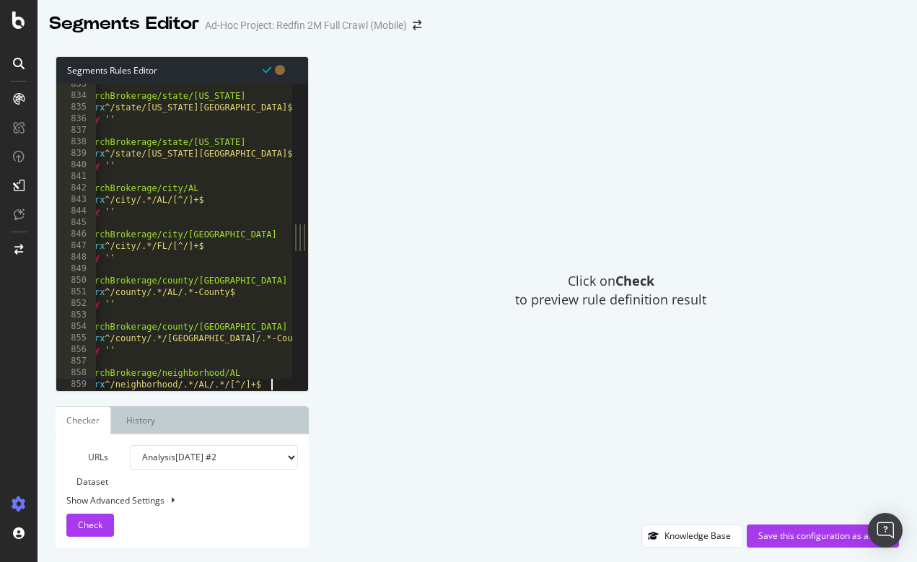
click at [284, 383] on div at bounding box center [194, 384] width 196 height 14
click at [88, 519] on span "Check" at bounding box center [90, 525] width 25 height 12
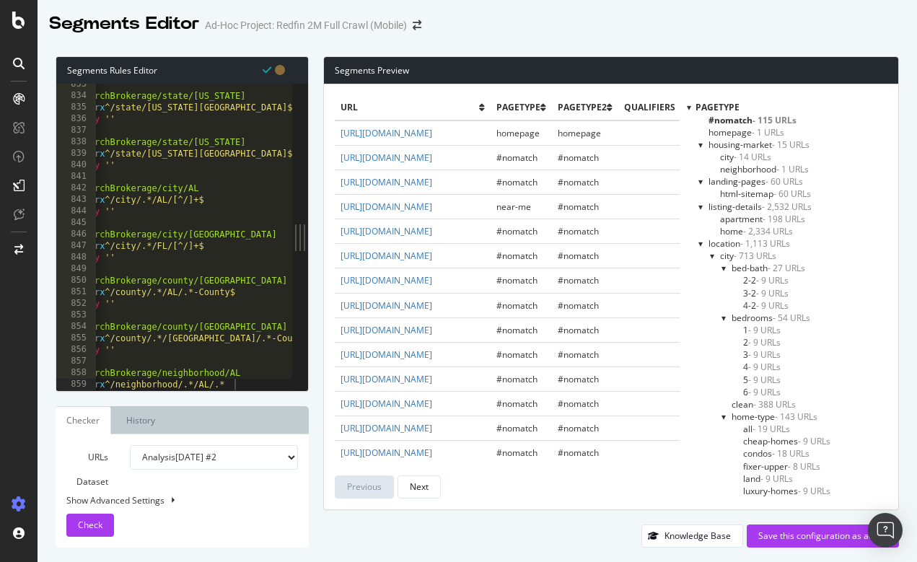
click at [688, 108] on div at bounding box center [689, 107] width 4 height 12
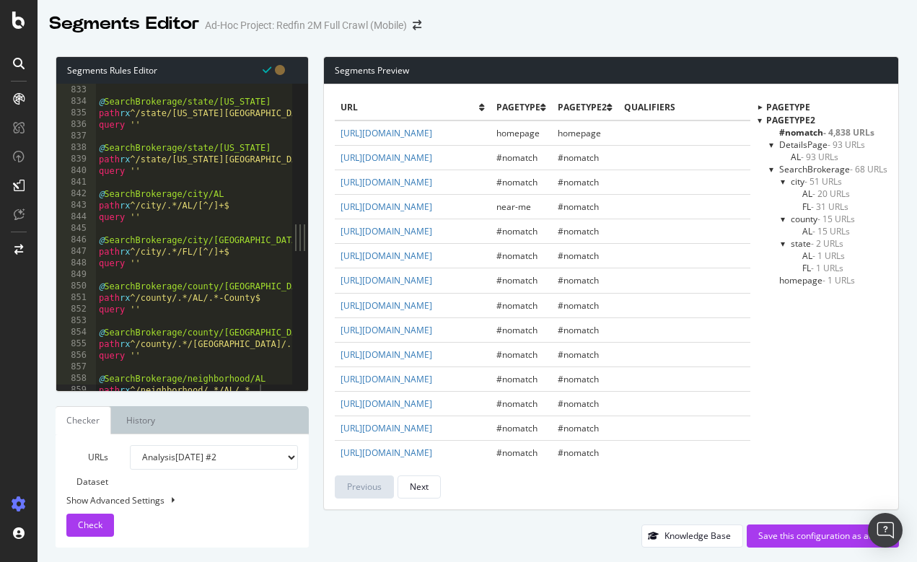
scroll to position [9608, 0]
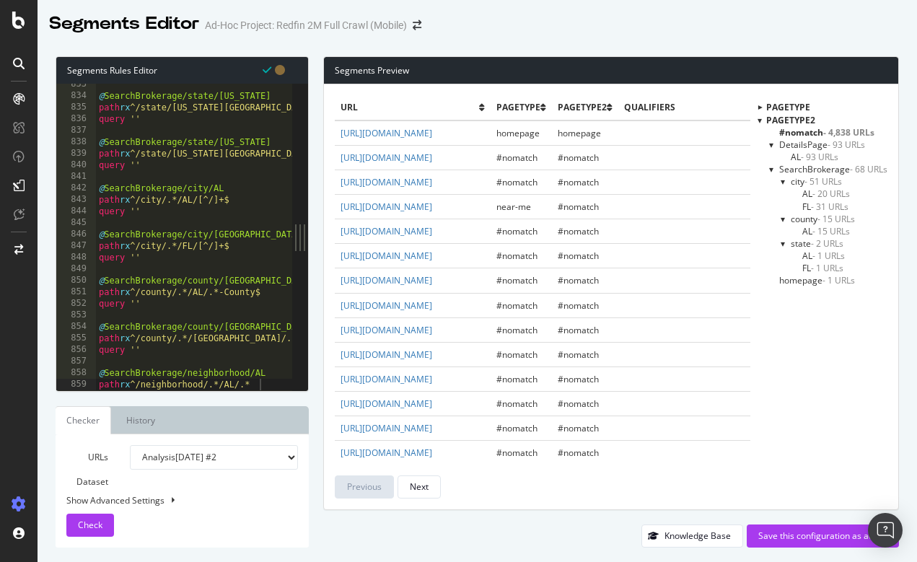
drag, startPoint x: 267, startPoint y: 384, endPoint x: 95, endPoint y: 373, distance: 172.8
click at [95, 373] on div "path rx ^/neighborhood/.*/AL/.* 833 834 835 836 837 838 839 840 841 842 843 844…" at bounding box center [174, 237] width 236 height 307
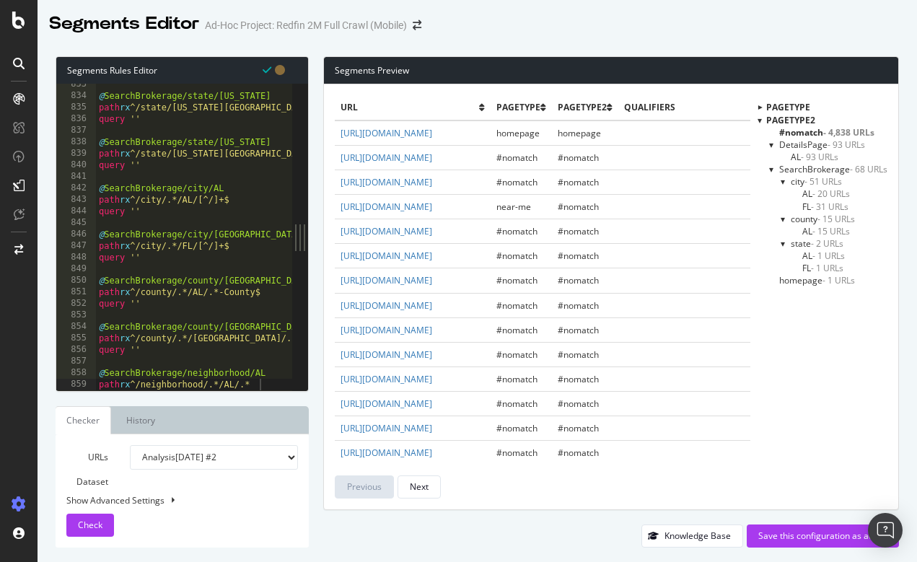
type textarea "query ''"
type textarea "path rx ^/neighborhood/.*/AL/.*"
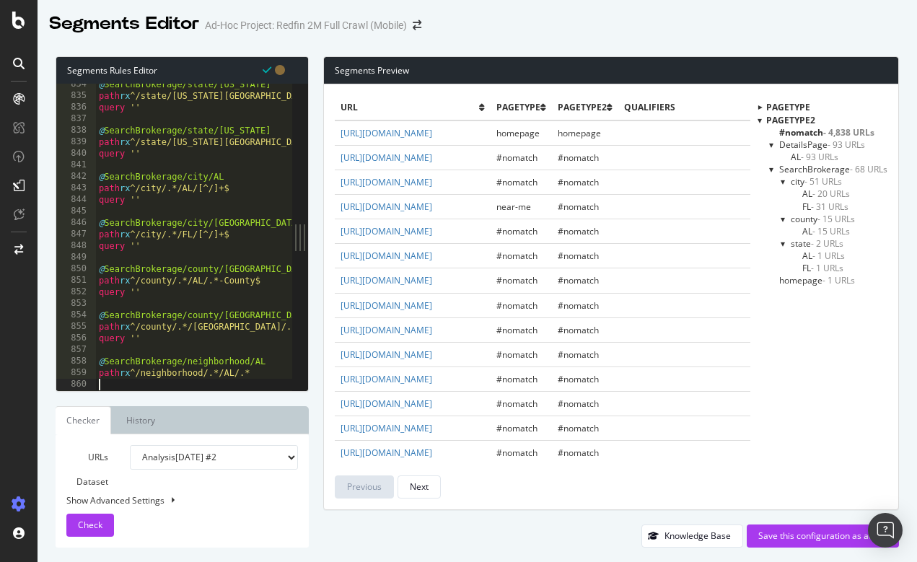
scroll to position [9631, 0]
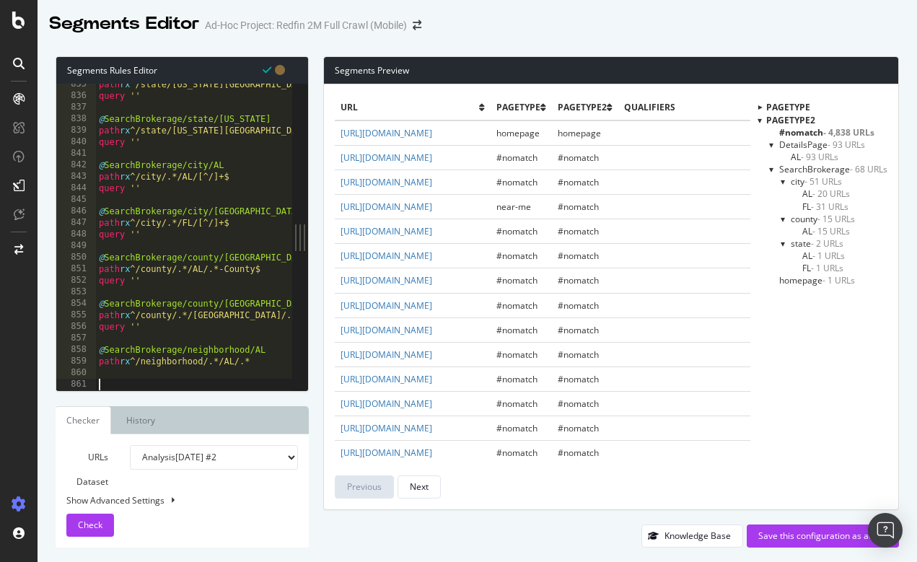
paste textarea "path rx ^/neighborhood/.*/AL/.*/[^/]+$"
type textarea "path rx ^/neighborhood/.*/AL/.*/[^/]+$"
drag, startPoint x: 270, startPoint y: 365, endPoint x: 92, endPoint y: 350, distance: 178.8
click at [92, 350] on div "835 836 837 838 839 840 841 842 843 844 845 846 847 848 849 850 851 852 853 854…" at bounding box center [174, 237] width 236 height 307
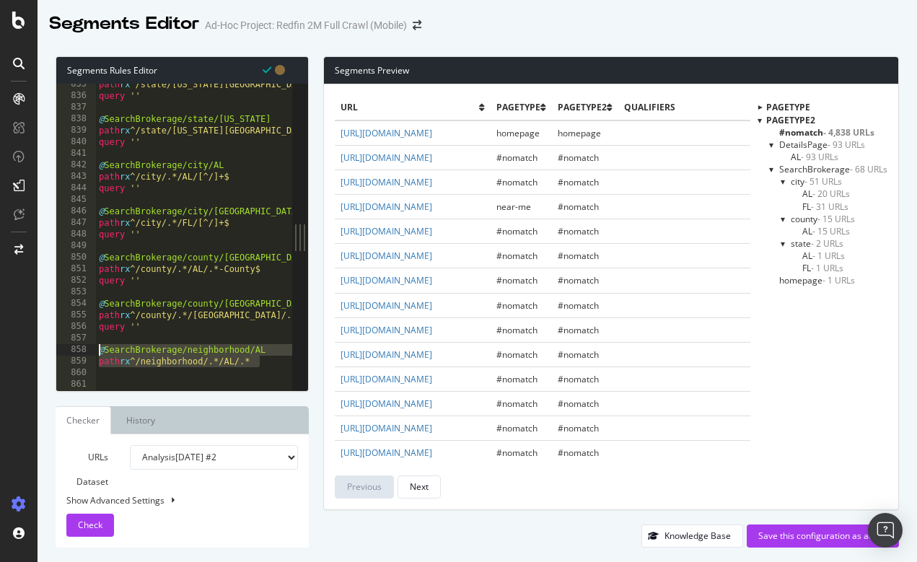
type textarea "path rx ^/neighborhood/.*/AL/.*"
paste textarea "path rx ^/neighborhood/.*/AL/.*"
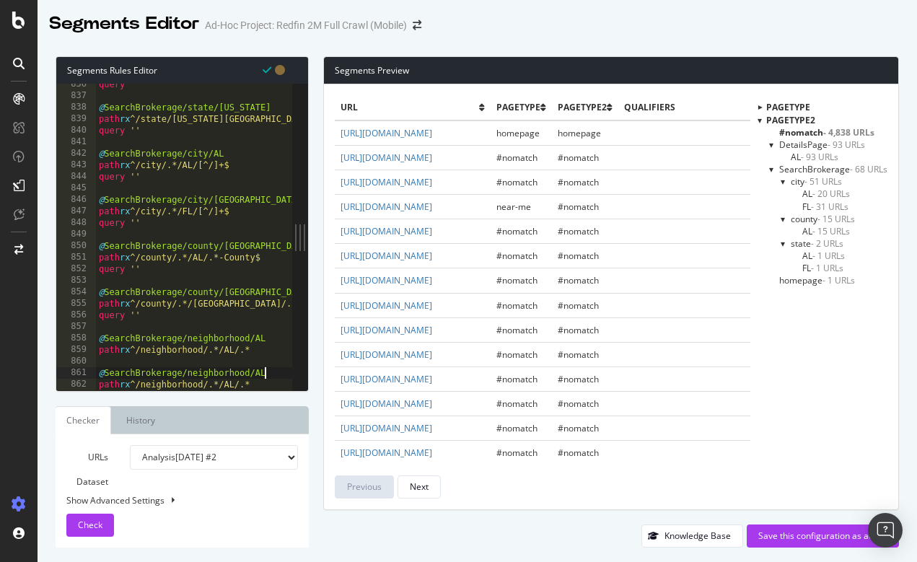
click at [82, 525] on span "Check" at bounding box center [90, 525] width 25 height 12
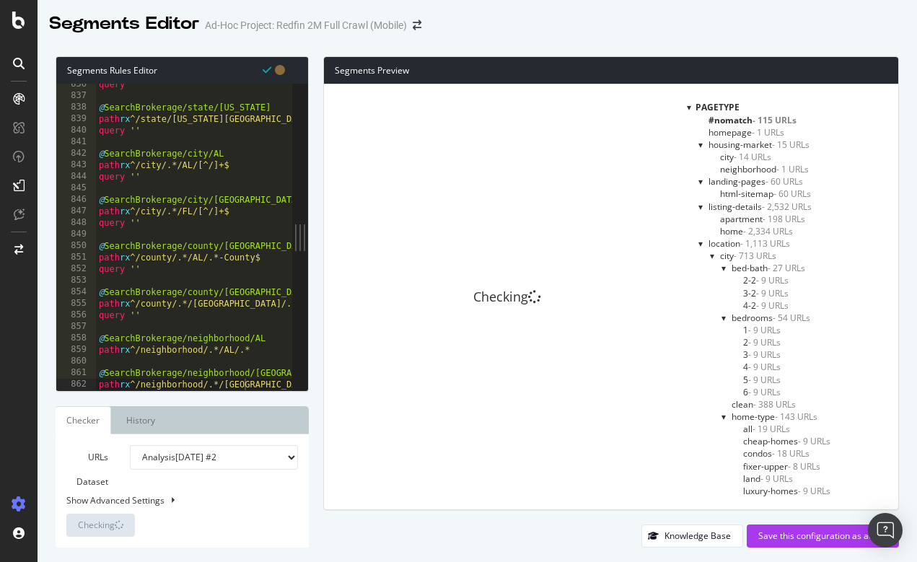
click at [688, 107] on div at bounding box center [689, 107] width 4 height 12
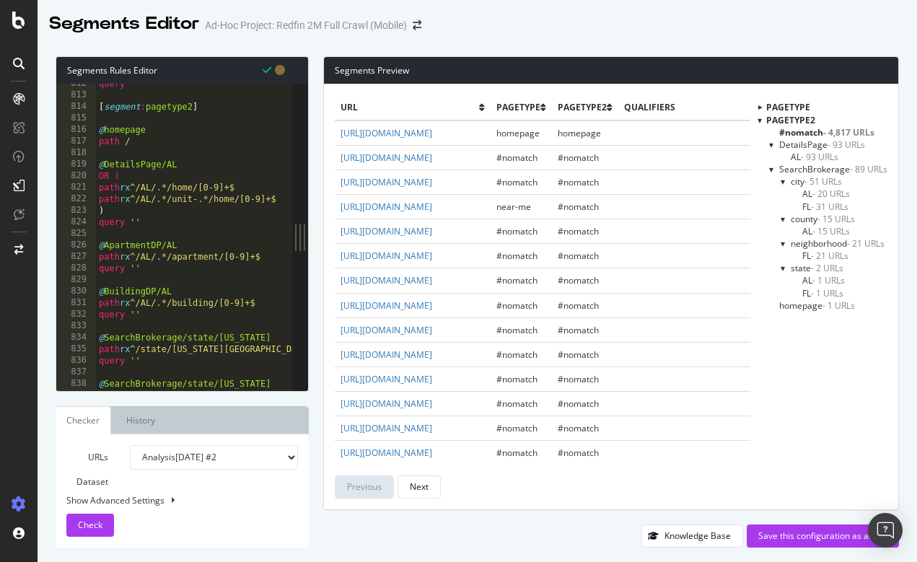
scroll to position [9366, 0]
type textarea "path /"
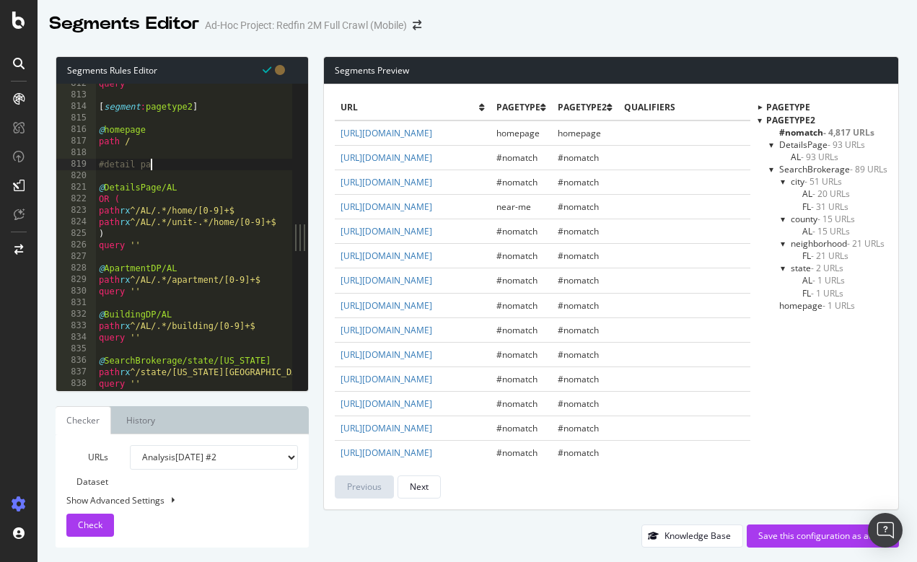
scroll to position [0, 4]
type textarea "#detail page"
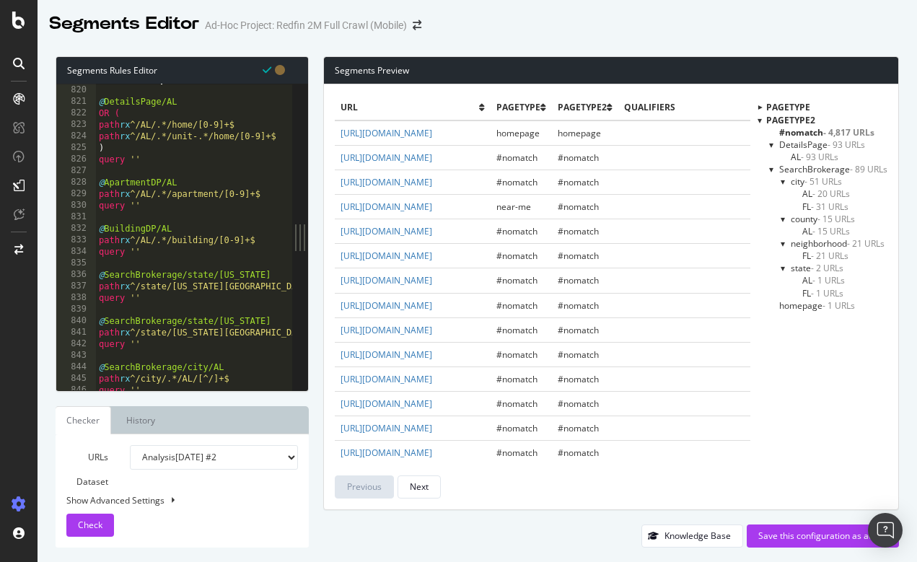
scroll to position [9439, 0]
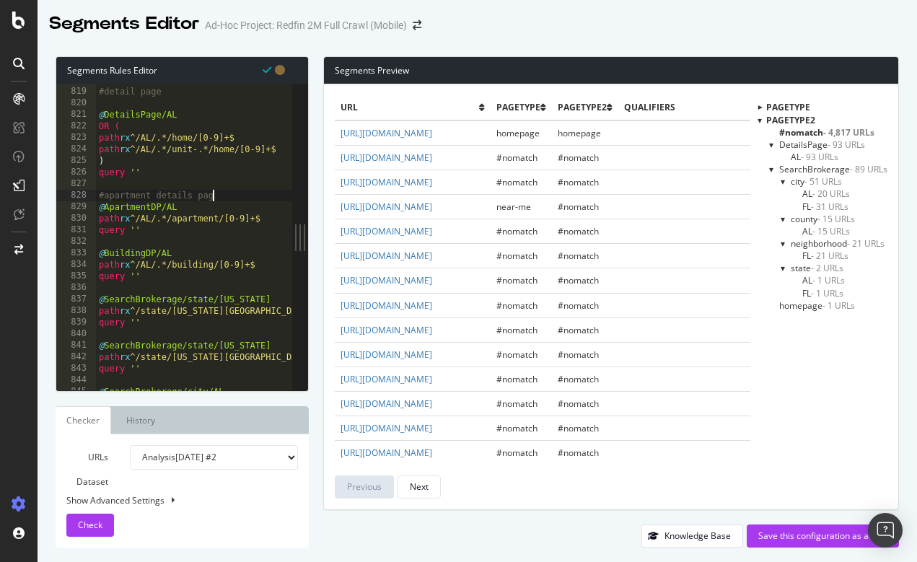
type textarea "#apartment details page"
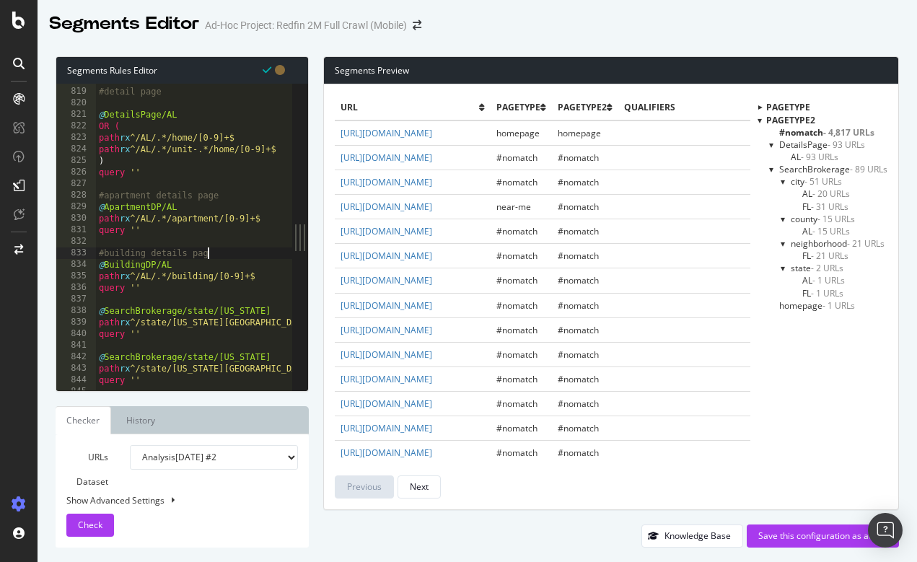
scroll to position [0, 9]
type textarea "#building details page"
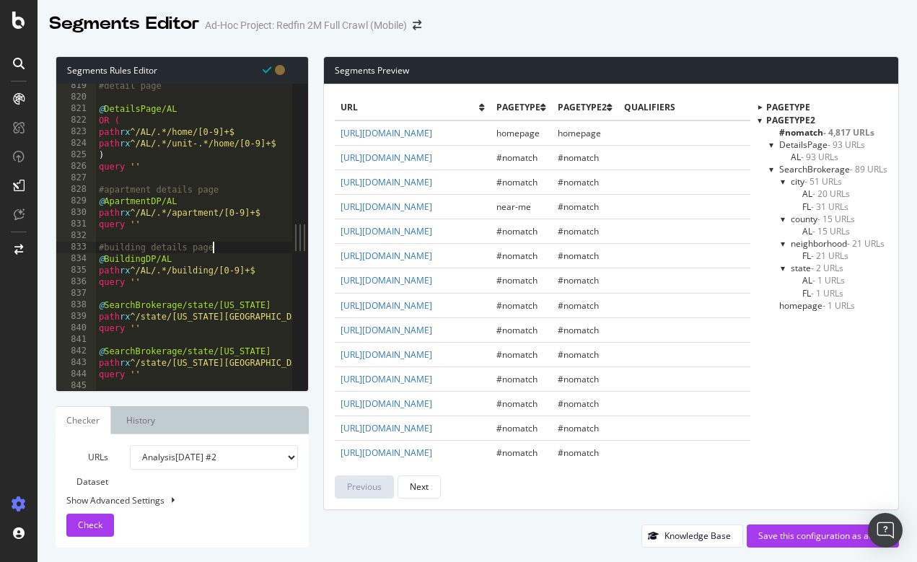
scroll to position [9457, 0]
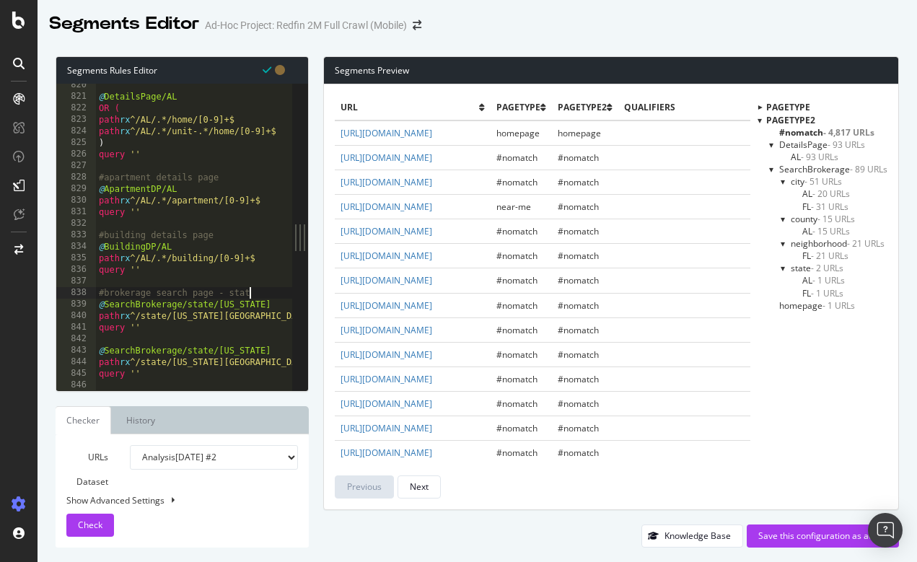
scroll to position [0, 0]
drag, startPoint x: 275, startPoint y: 291, endPoint x: 86, endPoint y: 289, distance: 189.0
click at [86, 289] on div "#brokerage search page - state 820 821 822 823 824 825 826 827 828 829 830 831 …" at bounding box center [174, 237] width 236 height 307
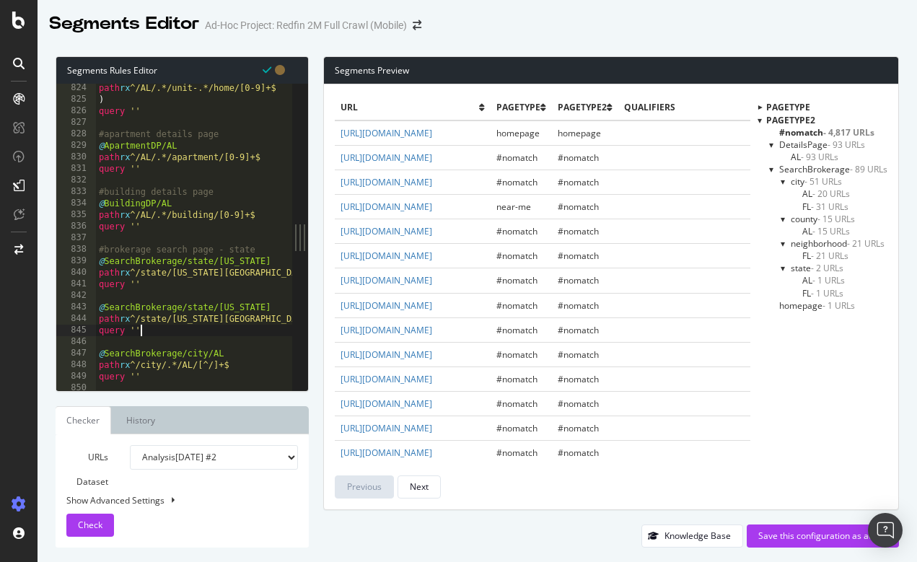
type textarea "query ''"
paste textarea "#brokerage search page - state"
type textarea "#brokerage search page - state"
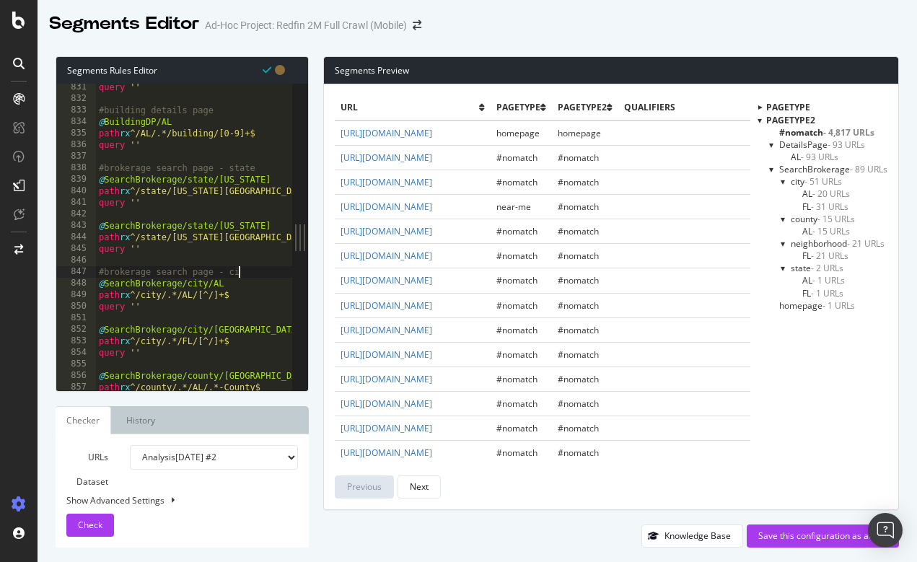
scroll to position [0, 12]
type textarea "#brokerage search page - city"
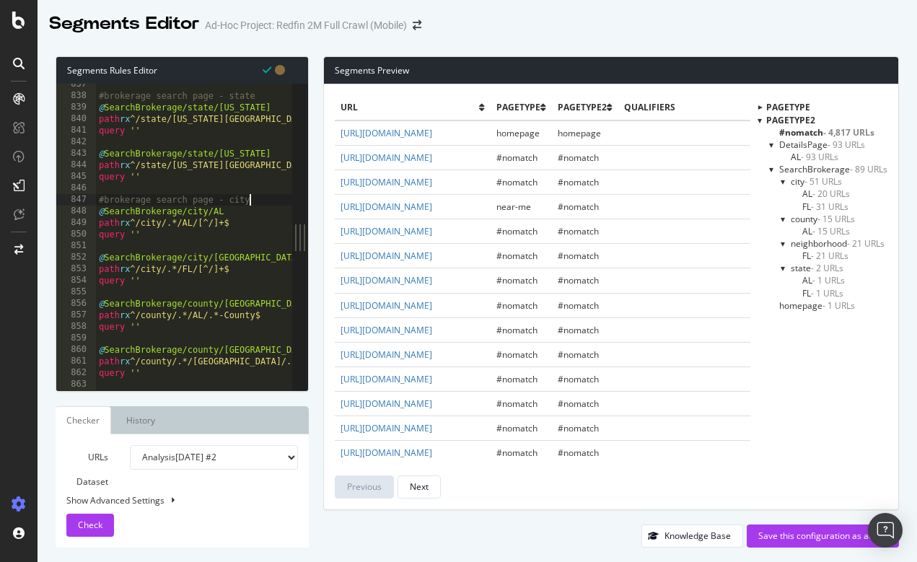
scroll to position [9654, 0]
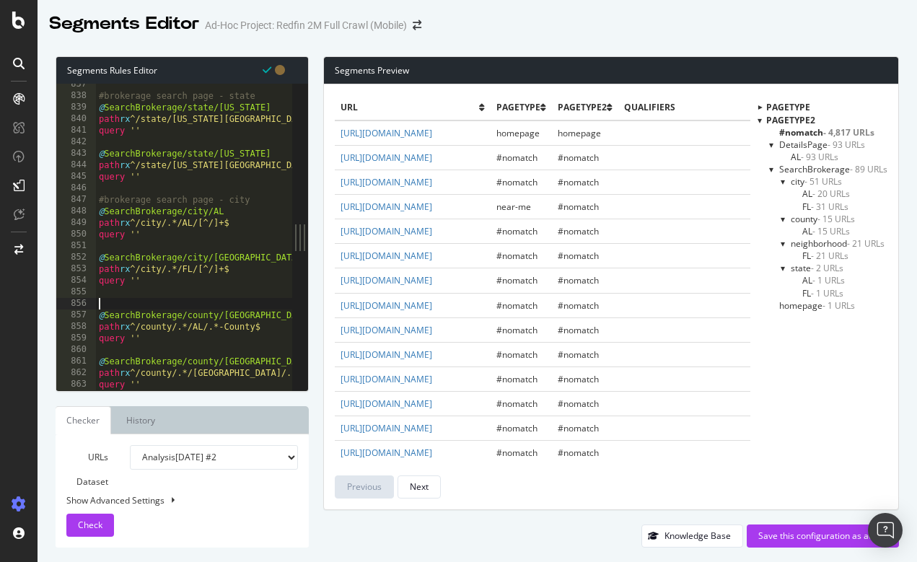
paste textarea "#brokerage search page - state"
type textarea "#brokerage search page - county"
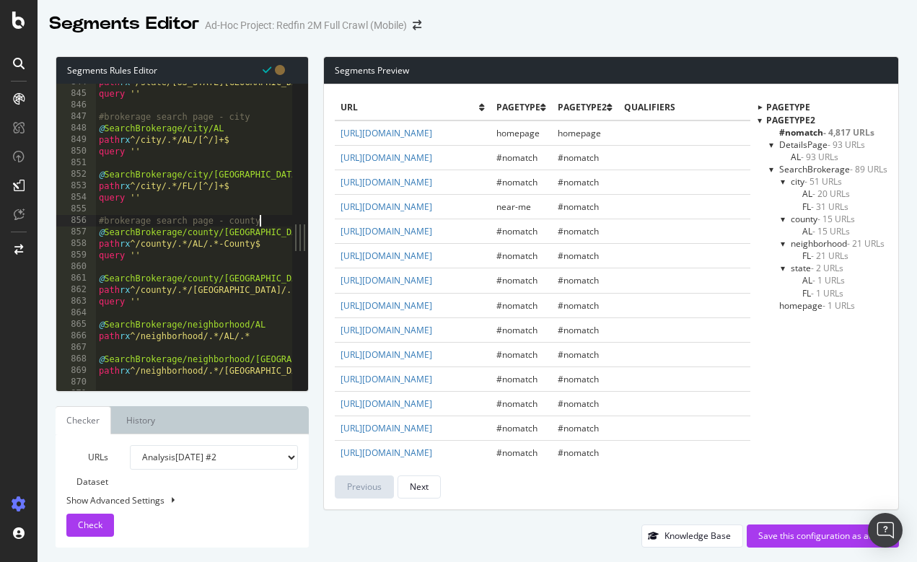
scroll to position [9747, 0]
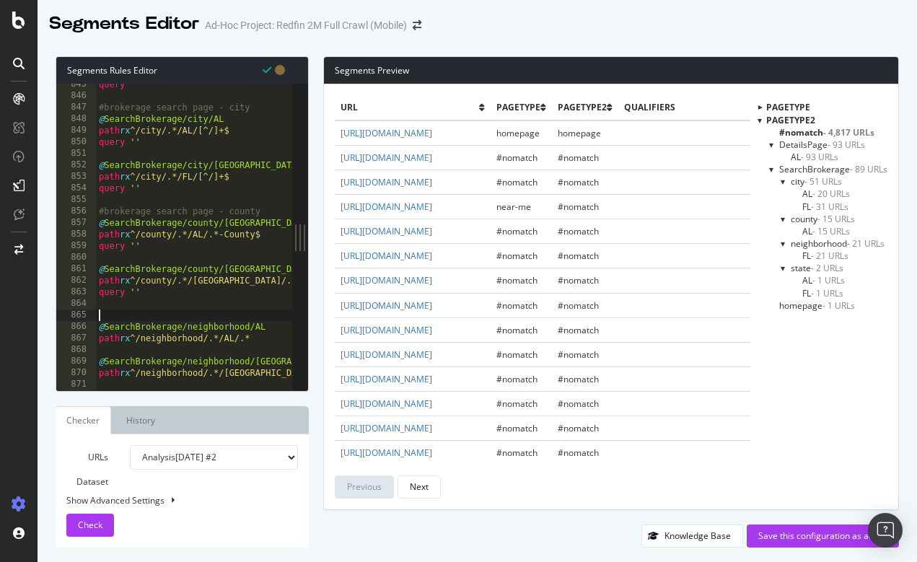
paste textarea "#brokerage search page - state"
type textarea "#brokerage search page - neighborhood"
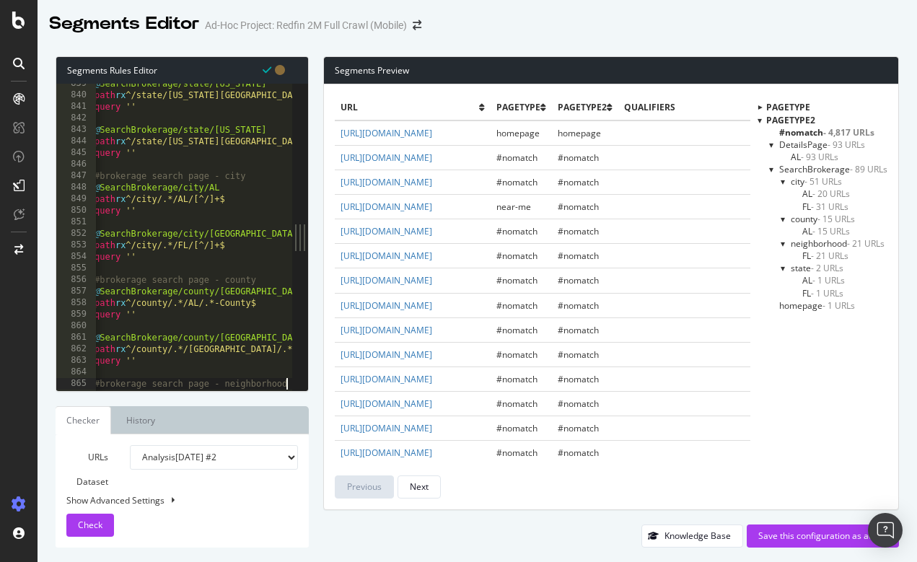
scroll to position [9662, 0]
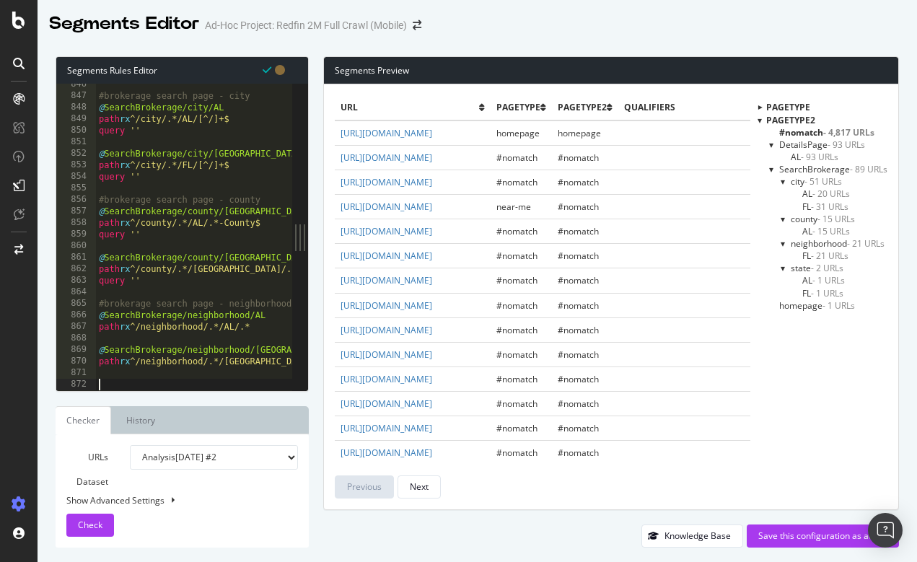
paste textarea "#brokerage search page - state"
drag, startPoint x: 267, startPoint y: 362, endPoint x: 85, endPoint y: 348, distance: 182.3
click at [85, 348] on div "#brokerage search page - zipcode 846 847 848 849 850 851 852 853 854 855 856 85…" at bounding box center [174, 237] width 236 height 307
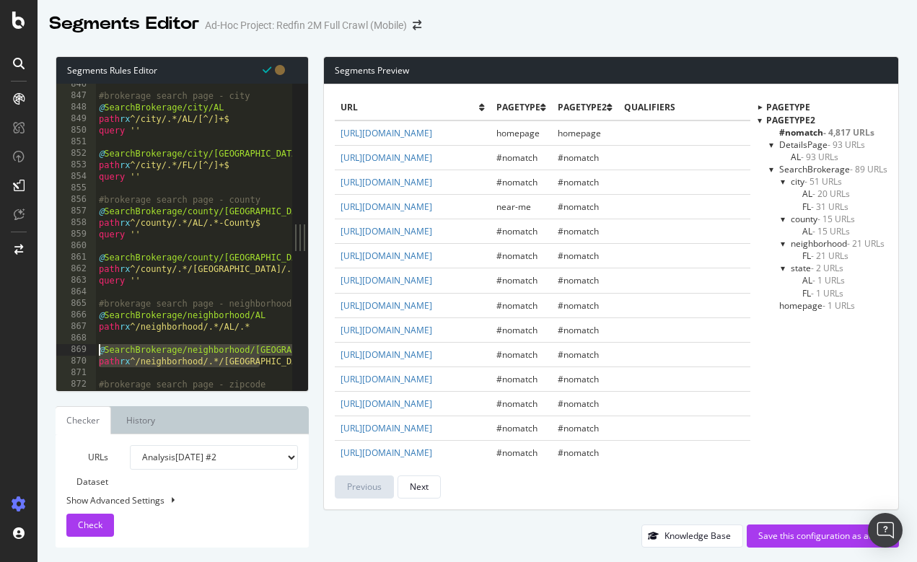
type textarea "#brokerage search page - zipcode"
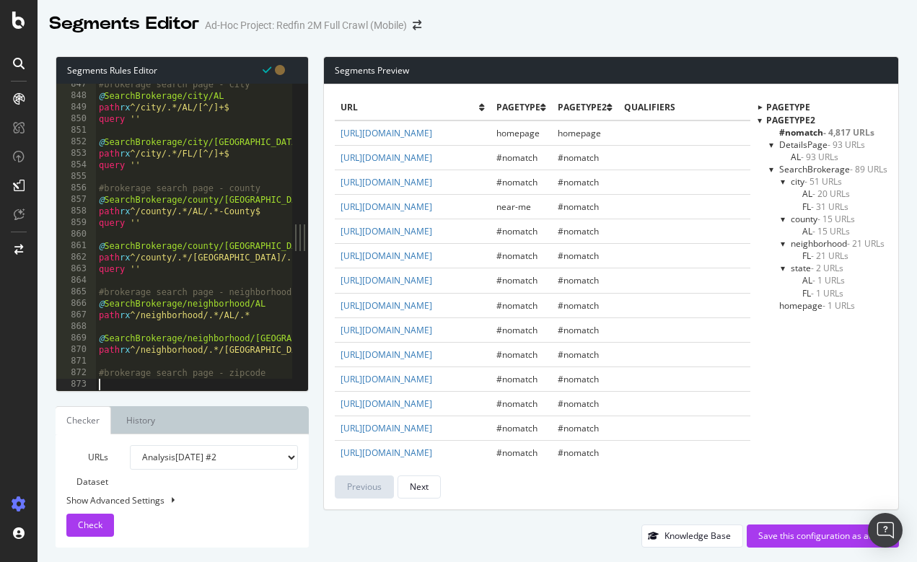
paste textarea "path rx ^/neighborhood/.*/FL/.*"
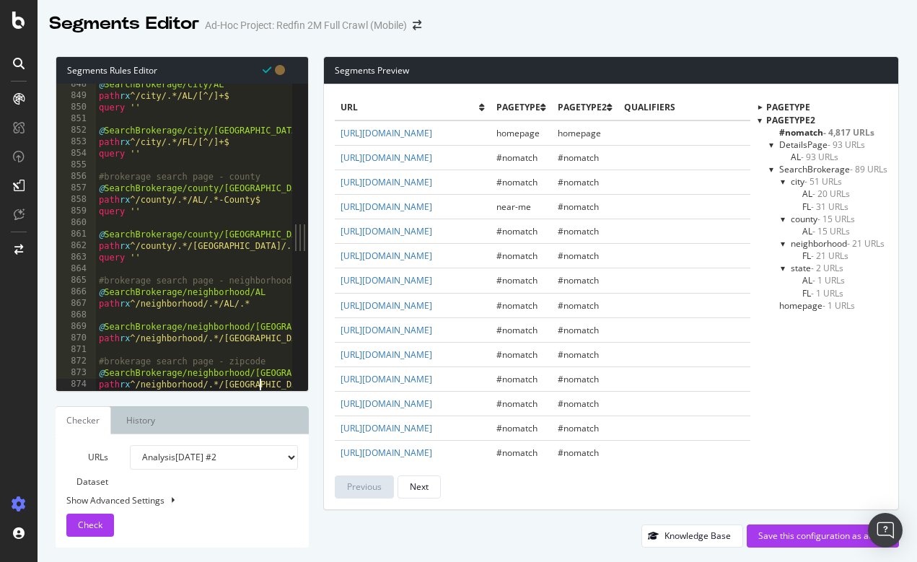
scroll to position [9781, 0]
drag, startPoint x: 189, startPoint y: 374, endPoint x: 250, endPoint y: 372, distance: 61.4
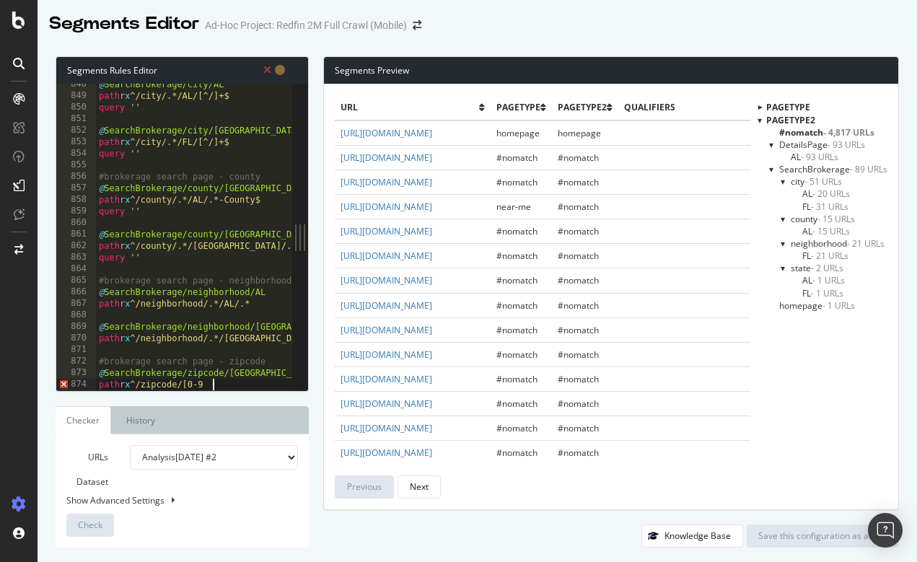
scroll to position [0, 9]
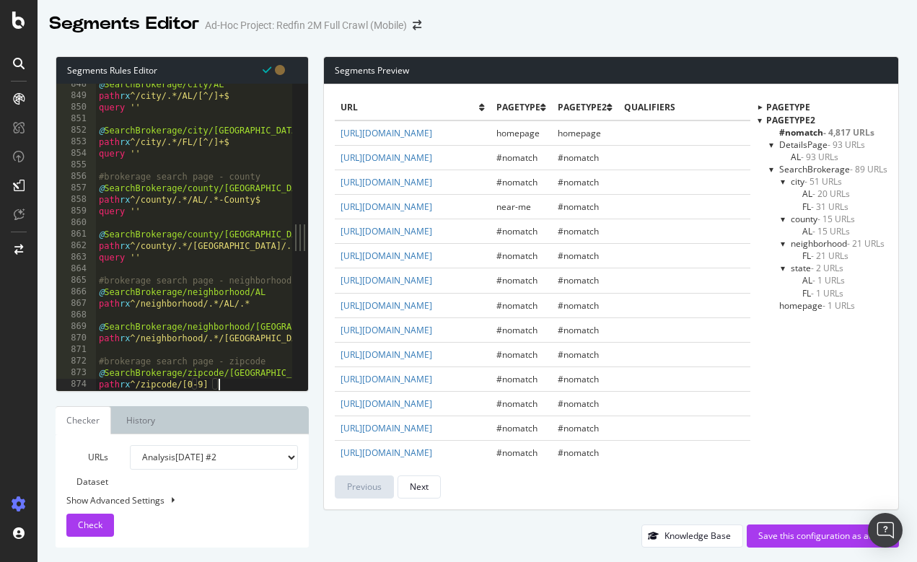
drag, startPoint x: 149, startPoint y: 258, endPoint x: 97, endPoint y: 258, distance: 51.9
type textarea "query ''"
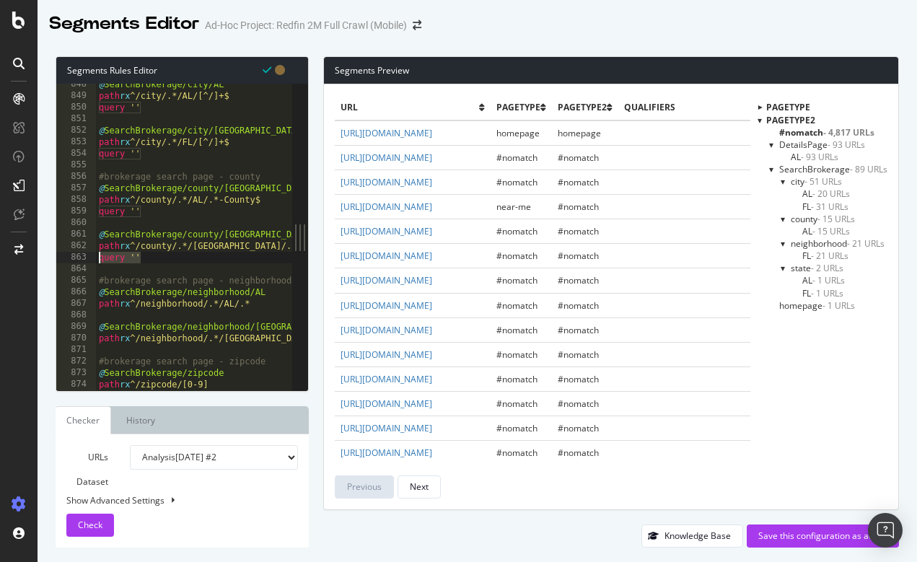
scroll to position [0, 3]
paste textarea "query ''"
type textarea "query ''"
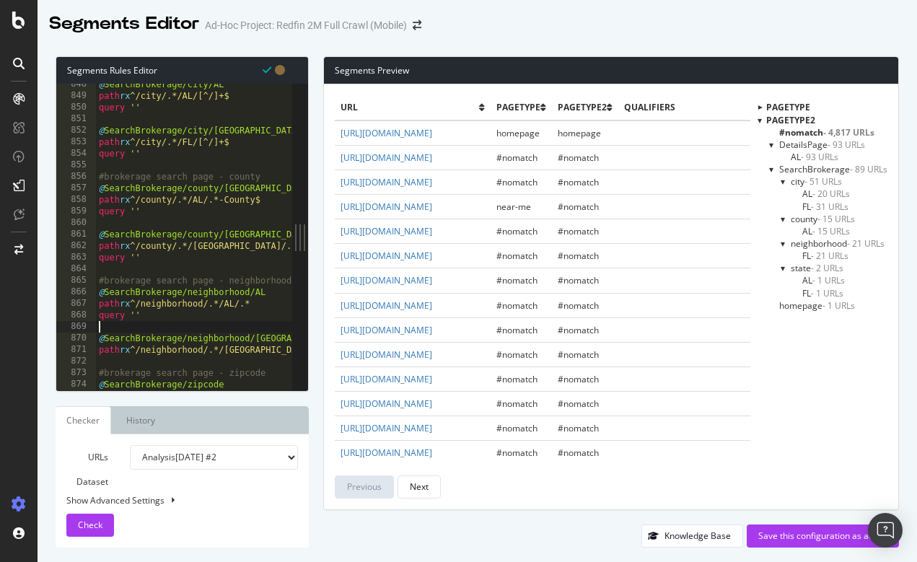
paste textarea "query ''"
type textarea "query ''"
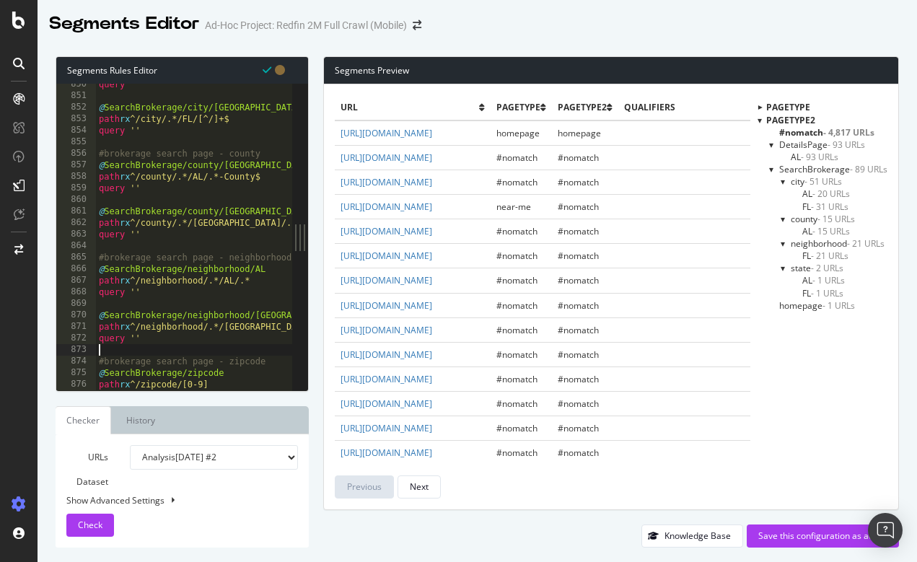
click at [233, 382] on div at bounding box center [194, 384] width 196 height 14
click at [190, 395] on div "Segments Rules Editor 850 851 852 853 854 855 856 857 858 859 860 861 862 863 8…" at bounding box center [182, 301] width 253 height 491
click at [227, 382] on div at bounding box center [194, 384] width 196 height 14
click at [199, 382] on div at bounding box center [194, 384] width 196 height 14
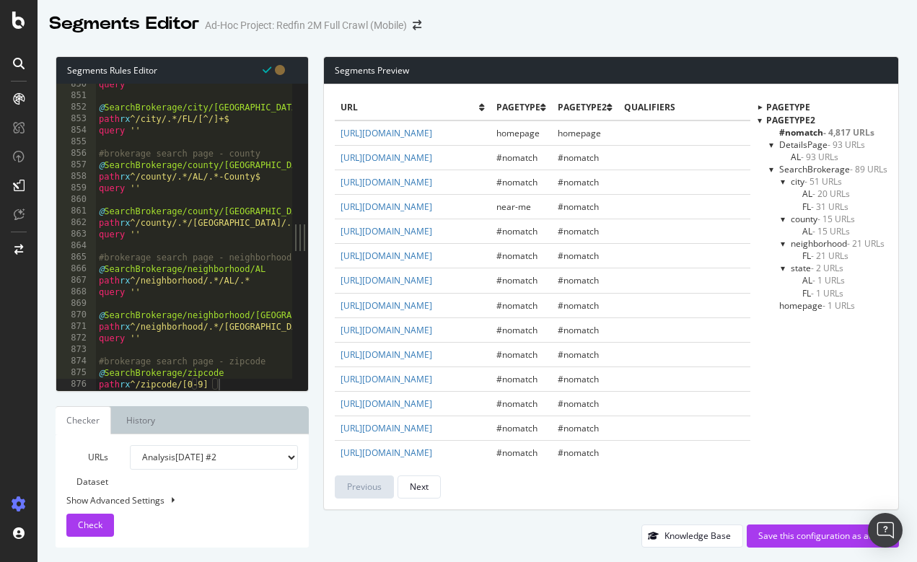
type textarea "path rx ^/zipcode/[0-9]"
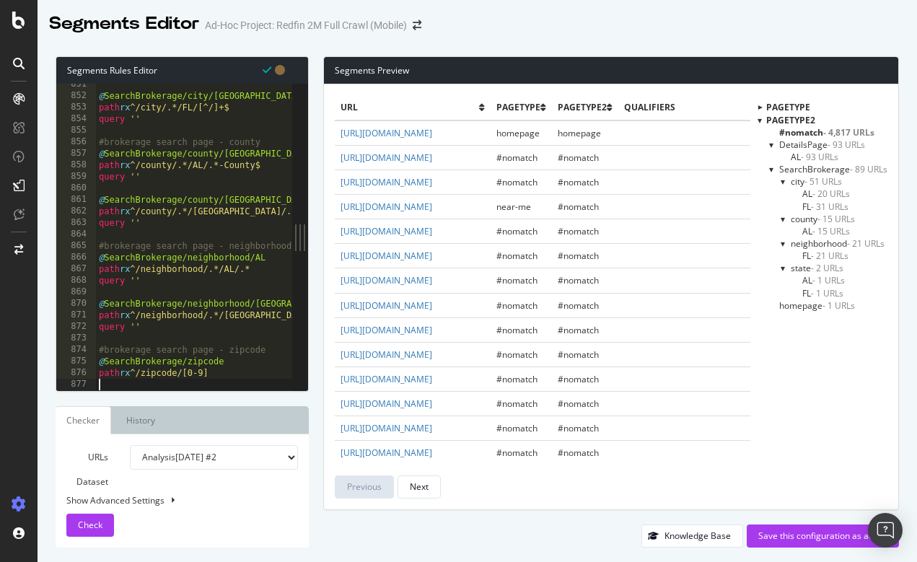
scroll to position [9816, 0]
paste textarea "query ''"
click at [96, 525] on span "Check" at bounding box center [90, 525] width 25 height 12
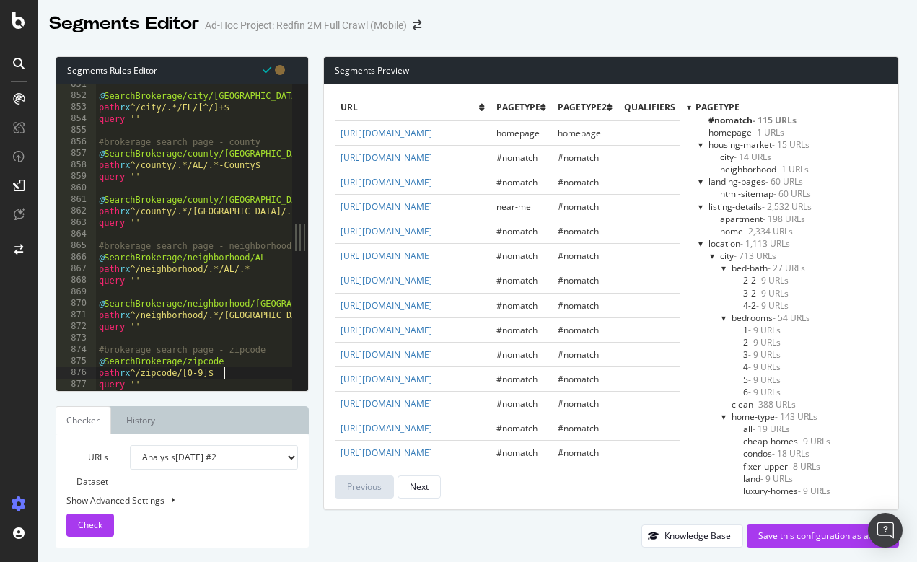
type textarea "path rx ^/zipcode/[0-9]$"
click at [687, 107] on div at bounding box center [689, 107] width 4 height 12
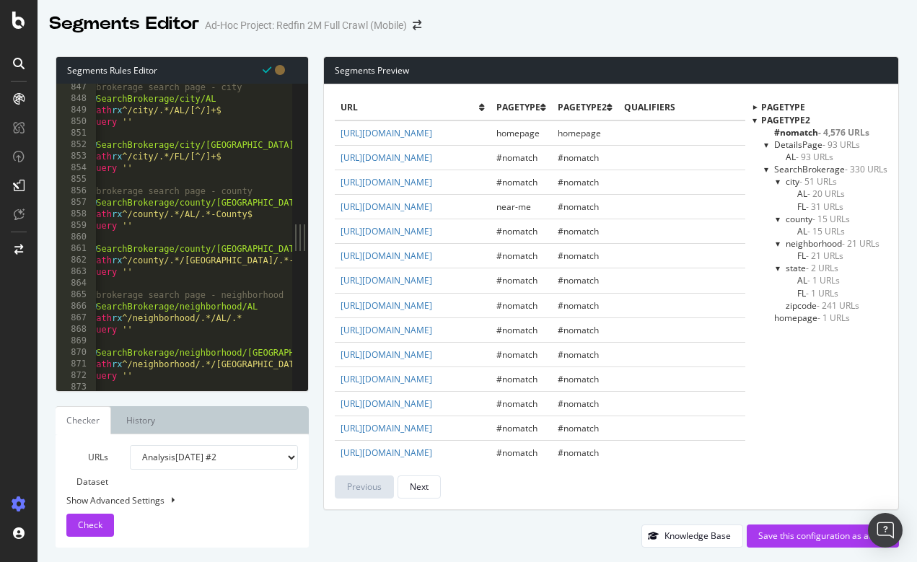
scroll to position [0, 0]
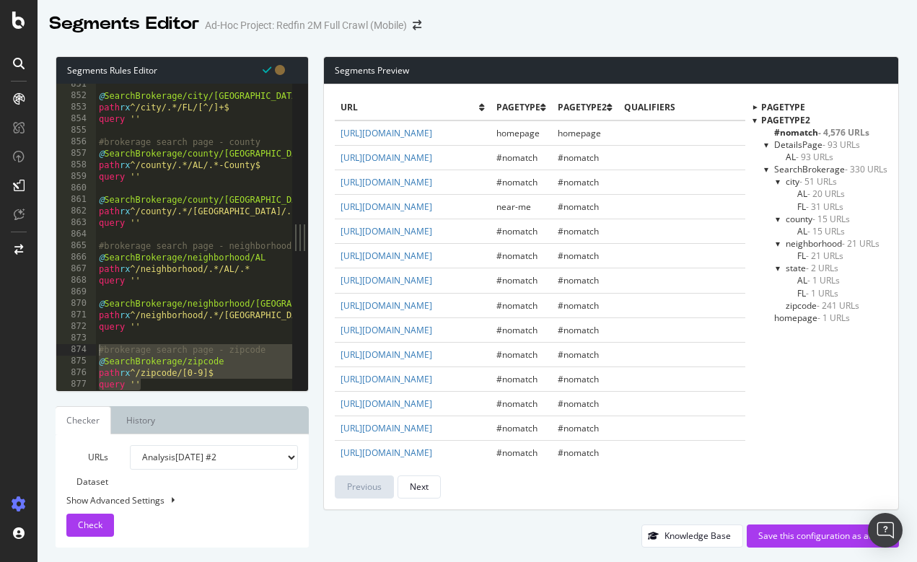
drag, startPoint x: 147, startPoint y: 381, endPoint x: 93, endPoint y: 346, distance: 64.2
click at [93, 346] on div "path rx ^/zipcode/[0-9]$ 851 852 853 854 855 856 857 858 859 860 861 862 863 86…" at bounding box center [174, 237] width 236 height 307
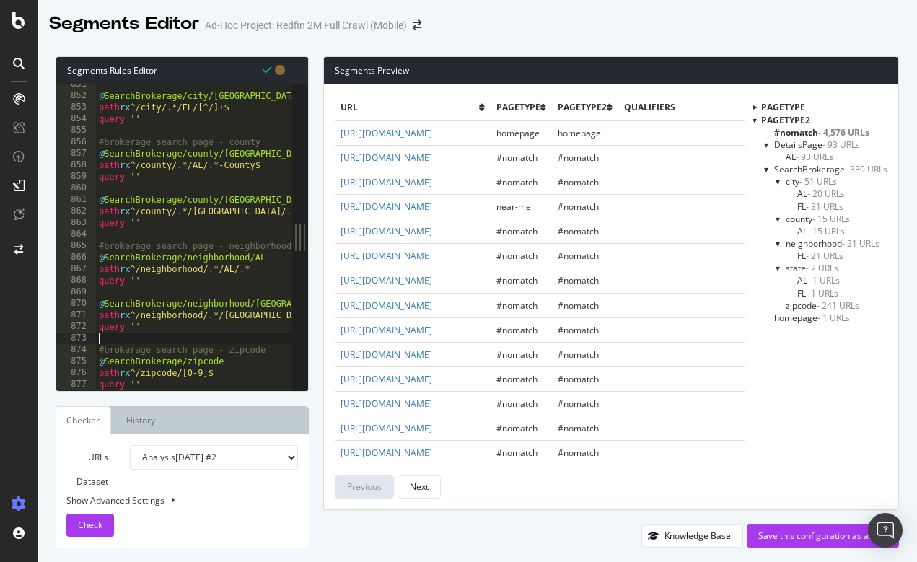
type textarea "query ''"
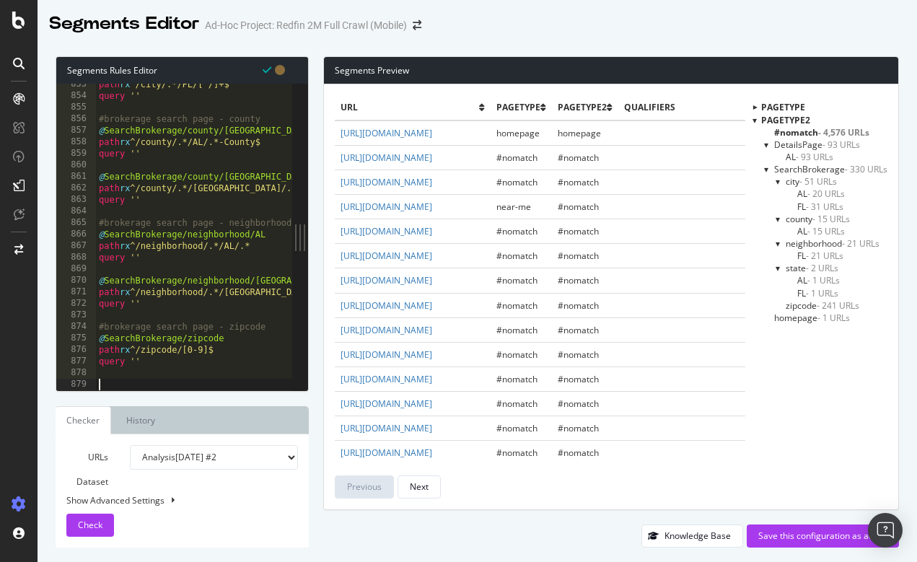
scroll to position [9839, 0]
paste textarea "query ''"
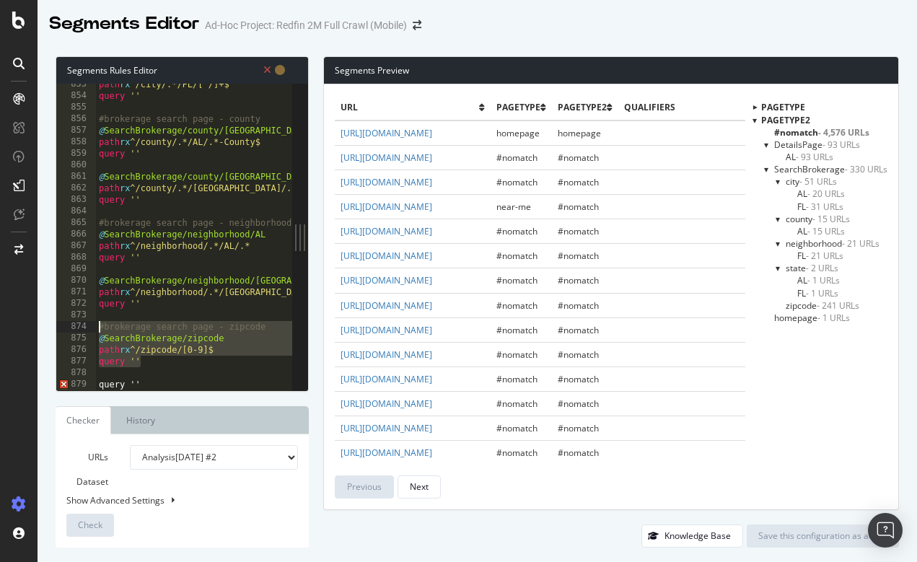
drag, startPoint x: 163, startPoint y: 364, endPoint x: 94, endPoint y: 329, distance: 77.4
click at [94, 329] on div "query '' 853 854 855 856 857 858 859 860 861 862 863 864 865 866 867 868 869 87…" at bounding box center [174, 237] width 236 height 307
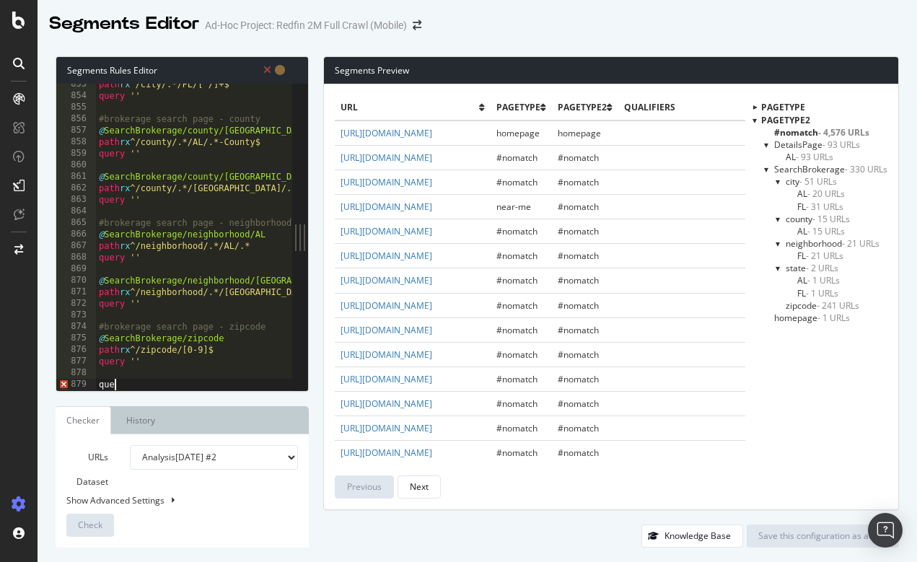
type textarea "q"
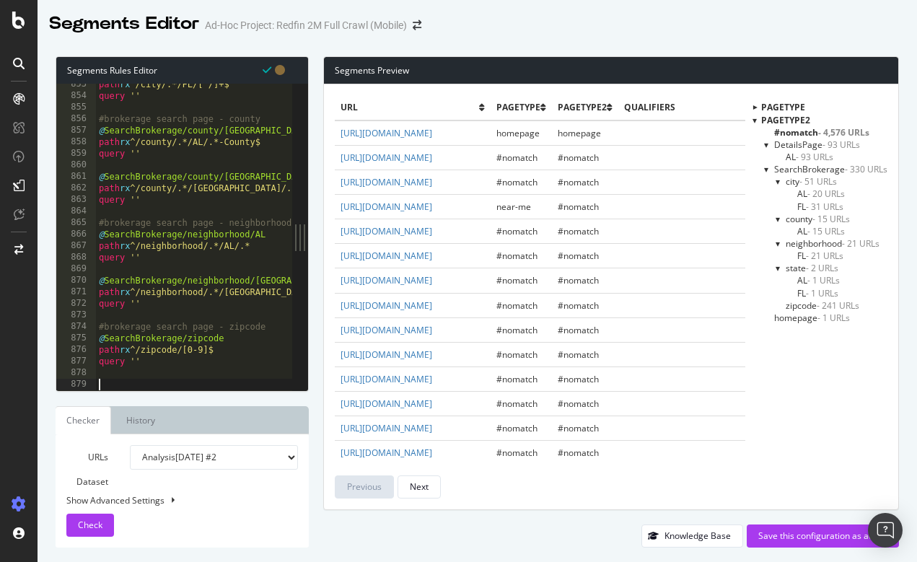
paste textarea "query ''"
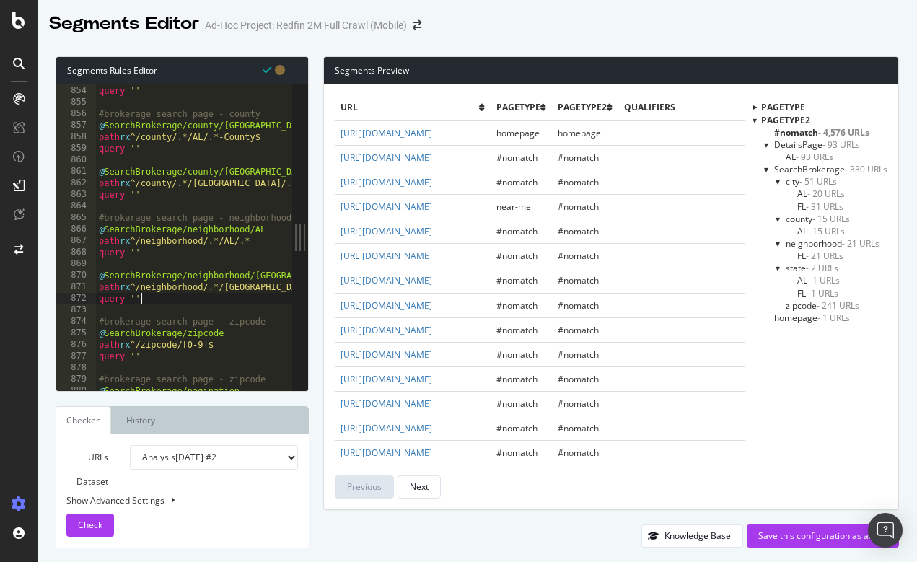
scroll to position [9848, 0]
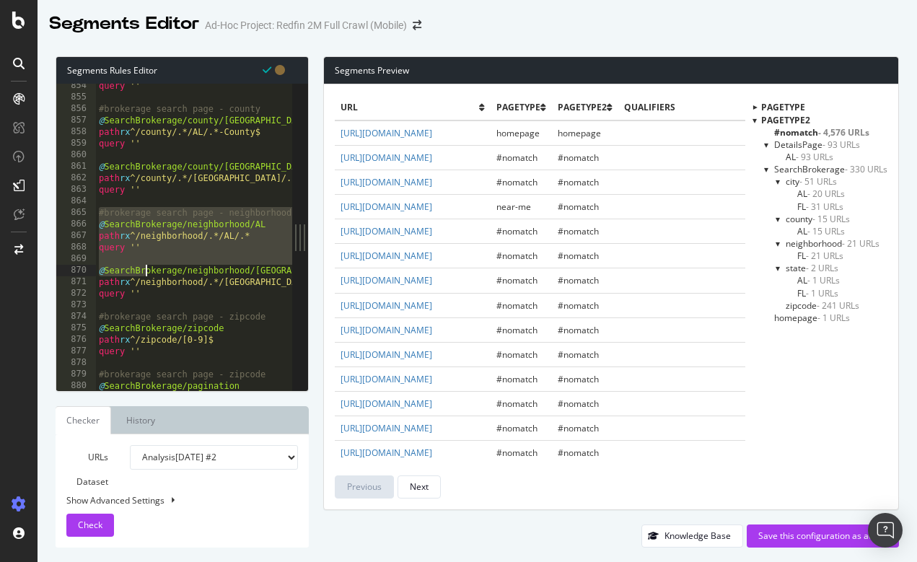
drag, startPoint x: 100, startPoint y: 209, endPoint x: 143, endPoint y: 266, distance: 71.6
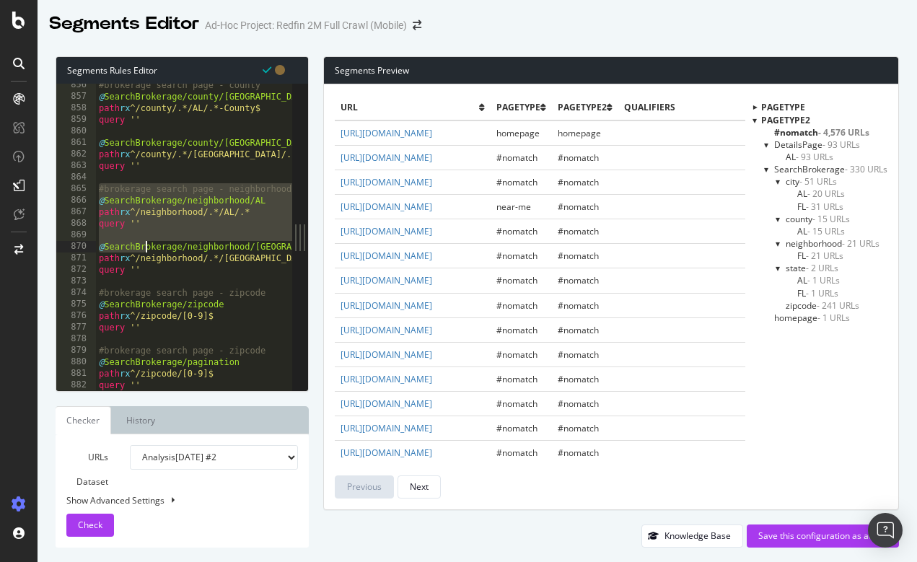
scroll to position [9874, 0]
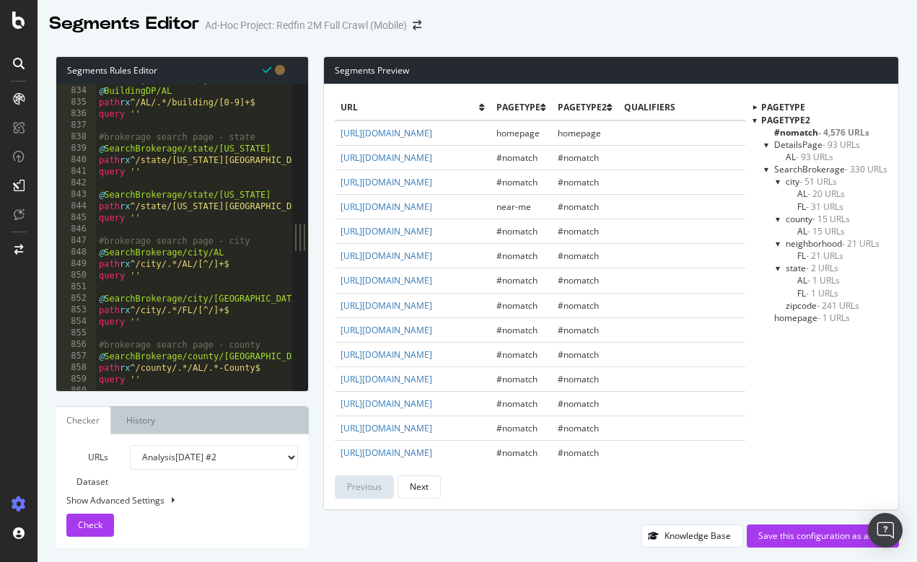
scroll to position [9612, 0]
type textarea "query ''"
